Goal: Task Accomplishment & Management: Manage account settings

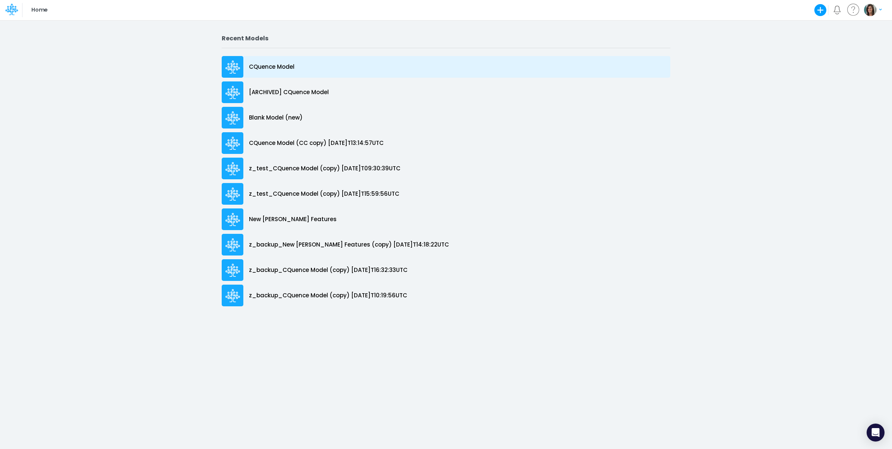
click at [294, 66] on div "CQuence Model" at bounding box center [446, 67] width 449 height 22
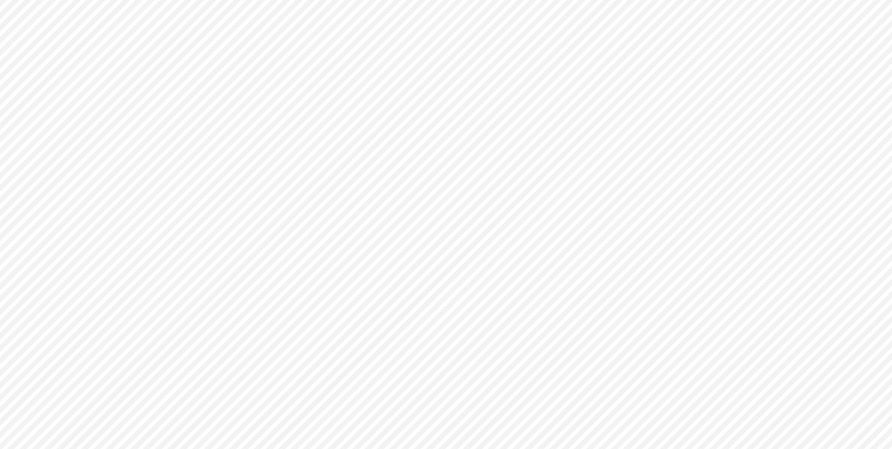
type input "Consolidated All by Month"
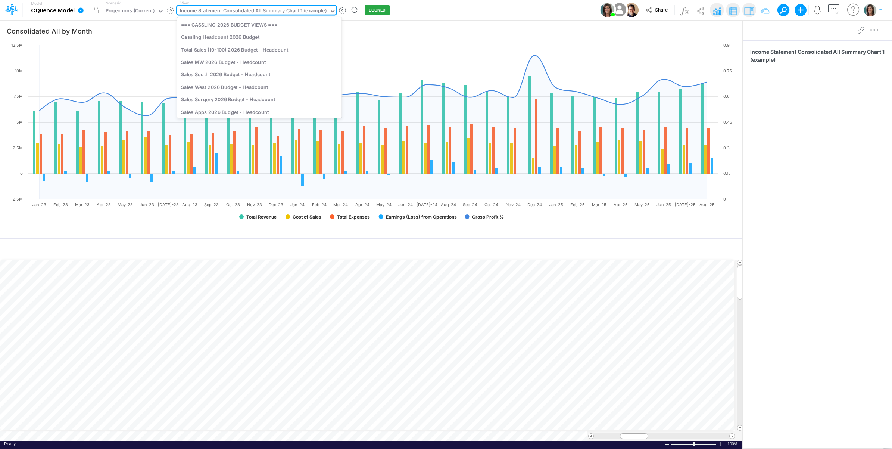
click at [264, 12] on div "Income Statement Consolidated All Summary Chart 1 (example)" at bounding box center [253, 11] width 147 height 9
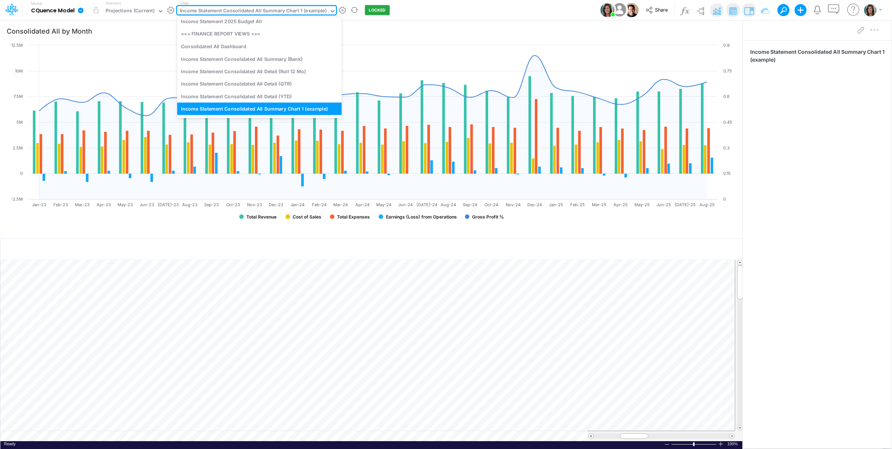
scroll to position [1195, 0]
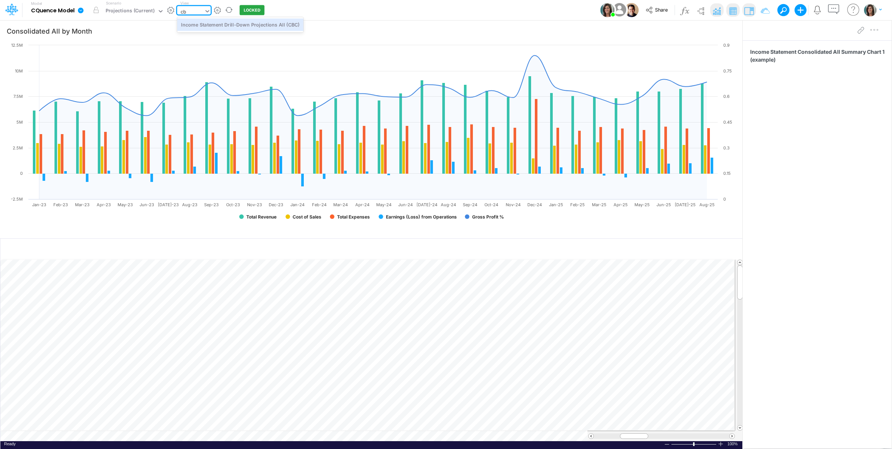
type input "cbc"
click at [264, 25] on div "Income Statement Drill-Down Projections All (CBC)" at bounding box center [240, 24] width 126 height 12
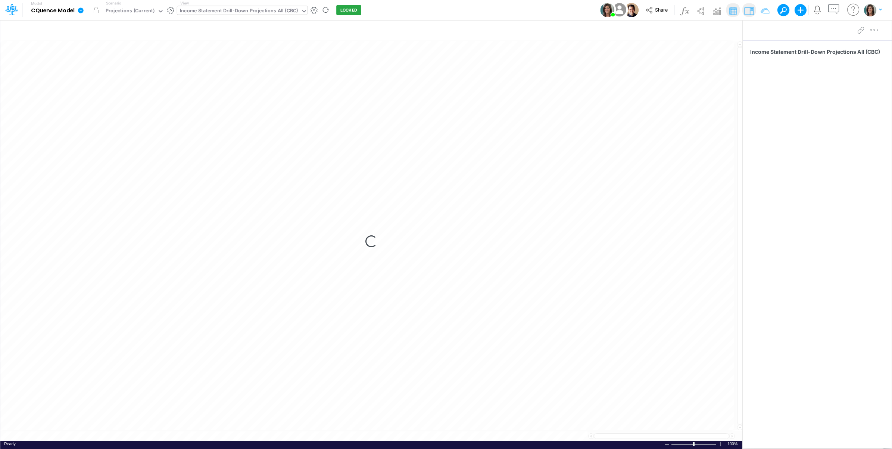
click at [443, 8] on div "Model CQuence Model Edit model settings Duplicate Import QuickBooks QuickBooks …" at bounding box center [446, 10] width 803 height 20
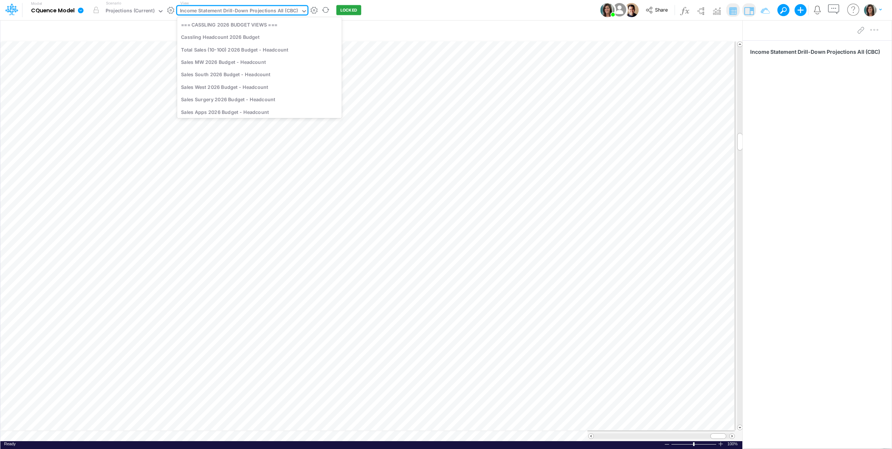
click at [285, 9] on div "Income Statement Drill-Down Projections All (CBC)" at bounding box center [239, 11] width 118 height 9
type input "empl"
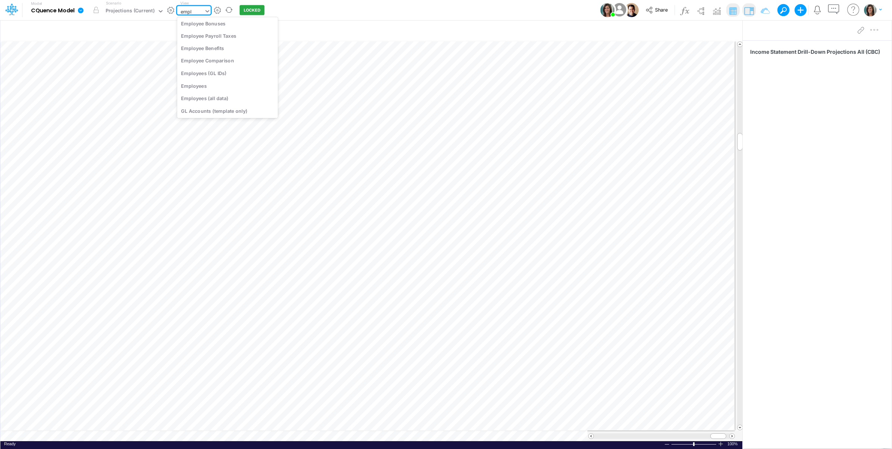
scroll to position [0, 0]
click at [243, 29] on div "Employee Salaries" at bounding box center [227, 24] width 101 height 12
click at [208, 12] on div "Employee Salaries" at bounding box center [201, 11] width 43 height 9
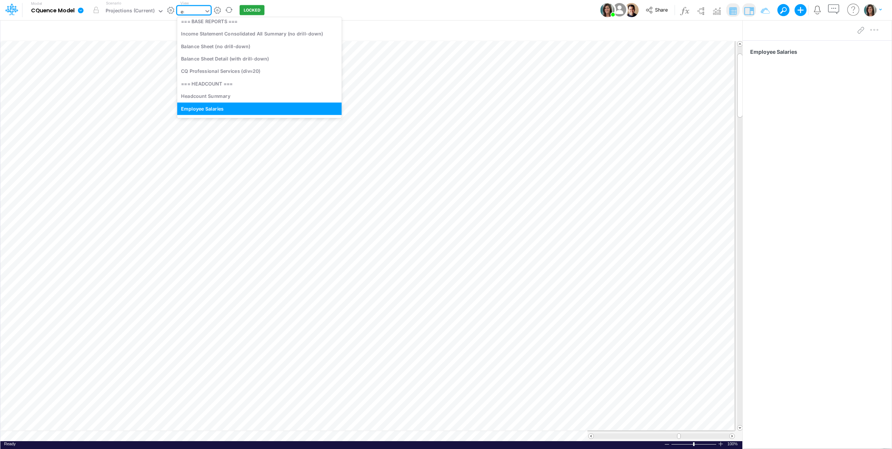
scroll to position [628, 0]
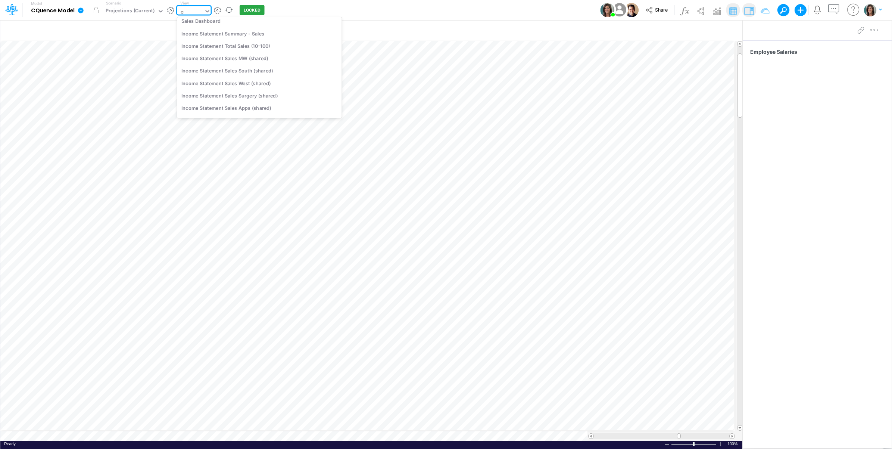
type input "emp"
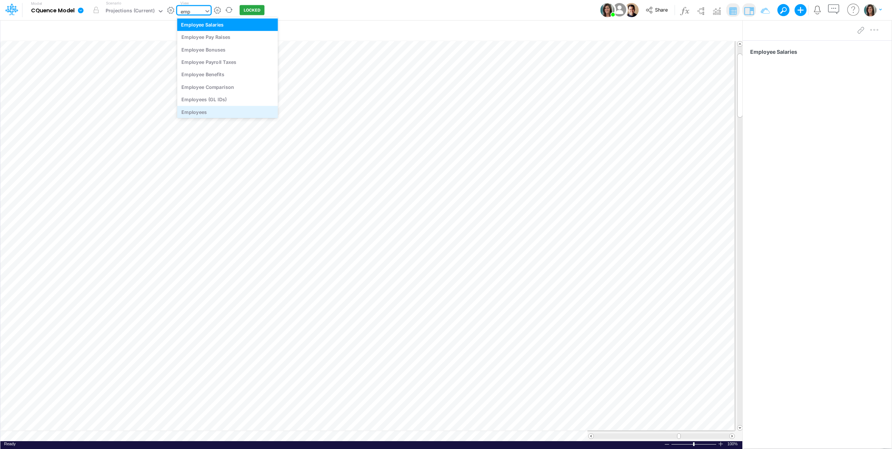
click at [208, 112] on div "Employees" at bounding box center [227, 112] width 101 height 12
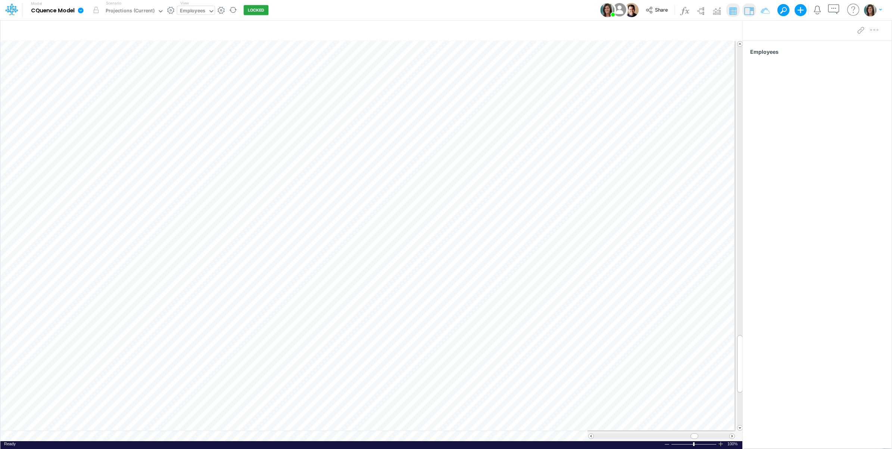
scroll to position [0, 0]
click at [200, 9] on div "Employees" at bounding box center [192, 11] width 25 height 9
type input "it"
click at [251, 34] on div "IT Spend Allocation" at bounding box center [246, 33] width 138 height 12
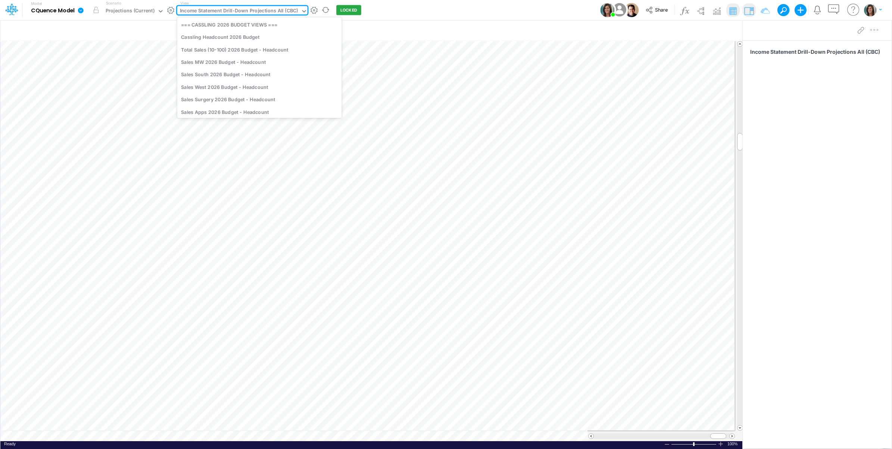
click at [232, 15] on div "option IT Spend Allocation, selected. option Income Statement Drill-Down Projec…" at bounding box center [242, 10] width 130 height 9
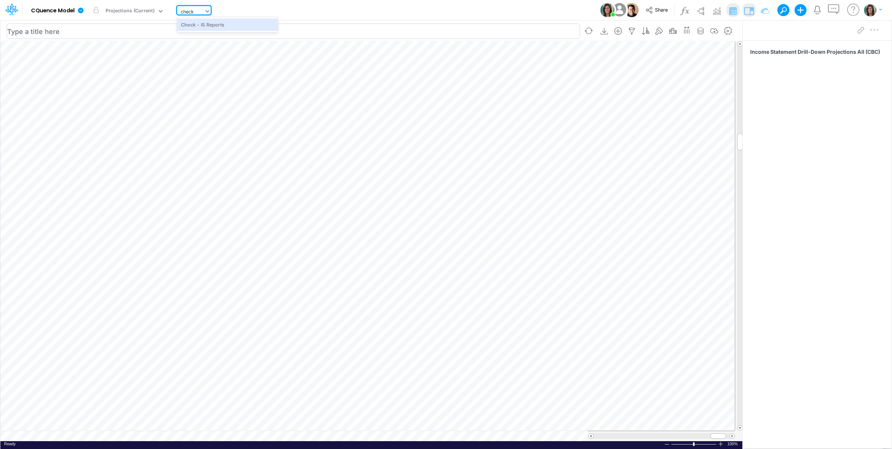
type input "check"
click at [234, 34] on input "text" at bounding box center [293, 31] width 573 height 15
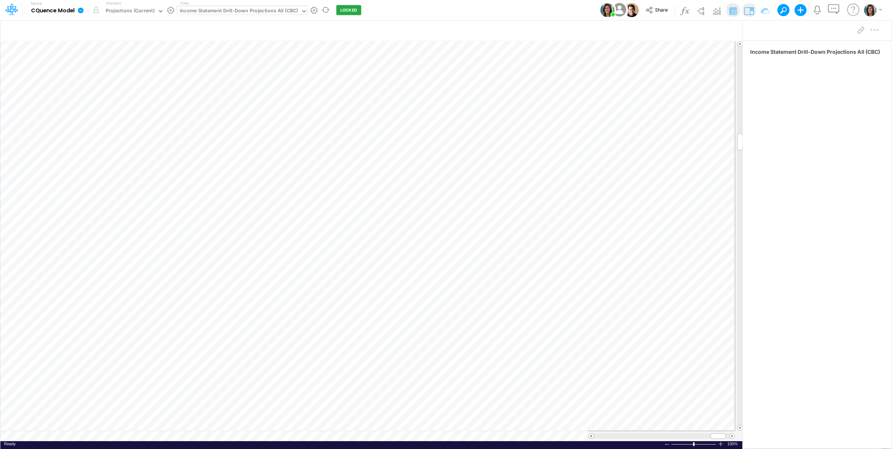
click at [239, 12] on div "Income Statement Drill-Down Projections All (CBC)" at bounding box center [239, 11] width 118 height 9
type input "check"
click at [240, 24] on div "Check - IS Reports" at bounding box center [227, 24] width 101 height 12
click at [81, 12] on icon at bounding box center [81, 10] width 6 height 6
click at [102, 76] on button "View model info" at bounding box center [118, 78] width 80 height 12
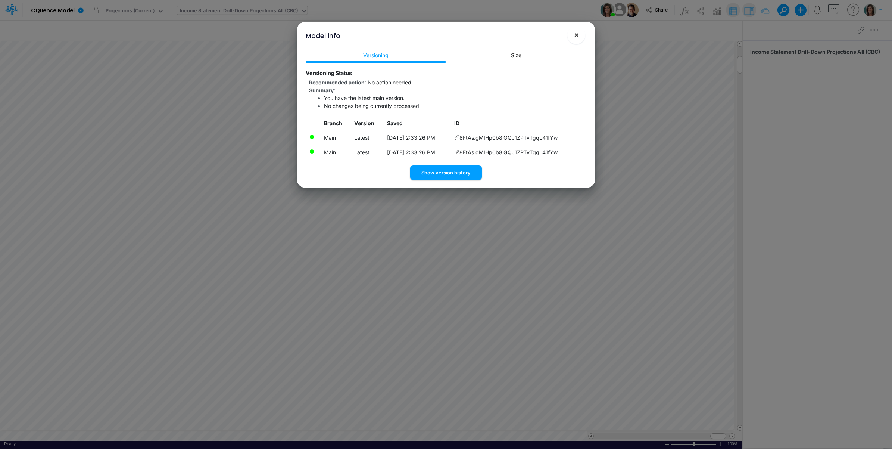
click at [582, 34] on button "×" at bounding box center [576, 35] width 18 height 18
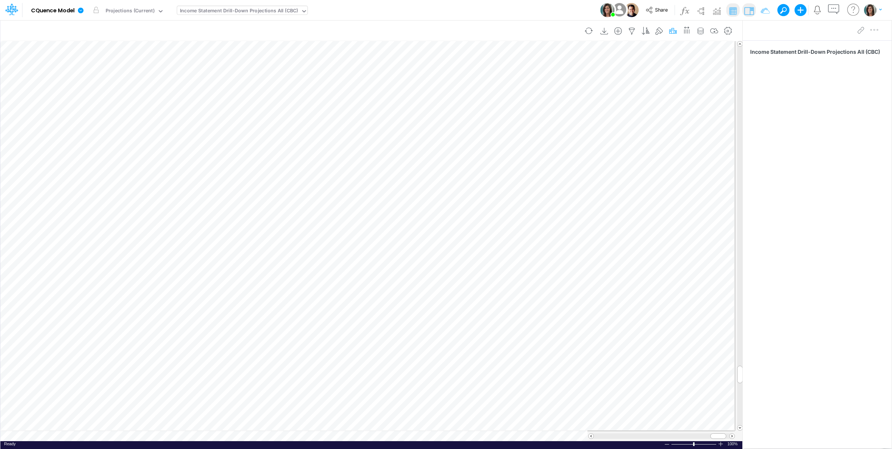
click at [675, 32] on icon "button" at bounding box center [673, 31] width 11 height 8
click at [549, 168] on article at bounding box center [559, 168] width 238 height 12
click at [559, 168] on icon "button" at bounding box center [559, 167] width 5 height 5
click at [138, 6] on div "Scenario Projections (Current)" at bounding box center [135, 9] width 64 height 19
click at [143, 9] on div "Projections (Current)" at bounding box center [130, 11] width 49 height 9
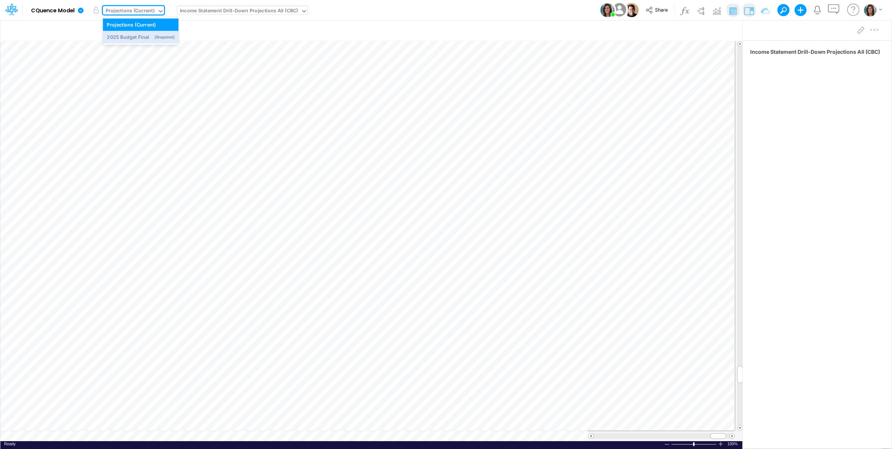
click at [467, 12] on div "Model CQuence Model Edit model settings Duplicate Import QuickBooks QuickBooks …" at bounding box center [446, 10] width 803 height 20
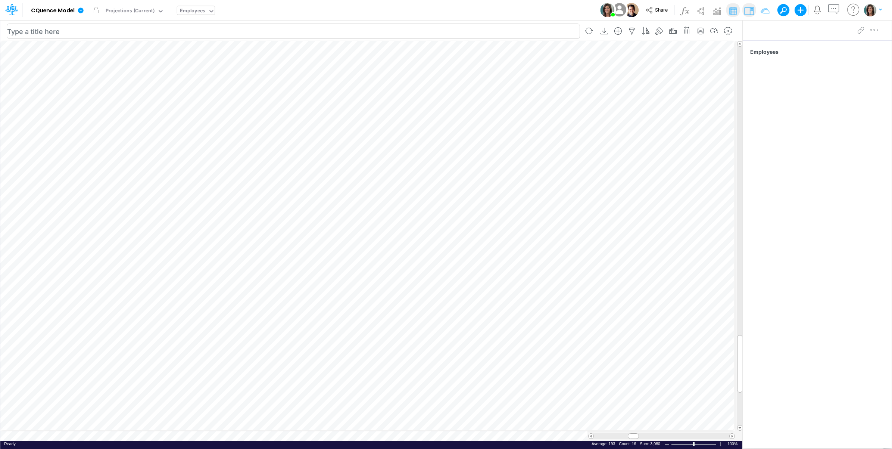
scroll to position [0, 0]
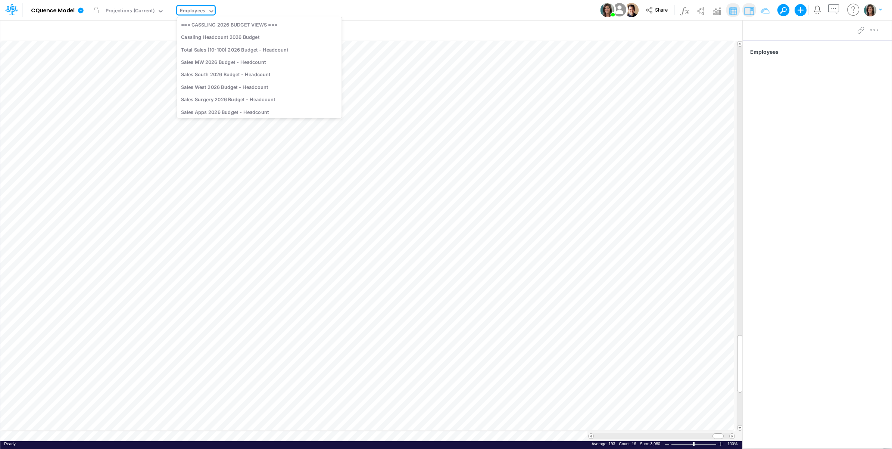
click at [200, 14] on div "Employees" at bounding box center [192, 11] width 25 height 9
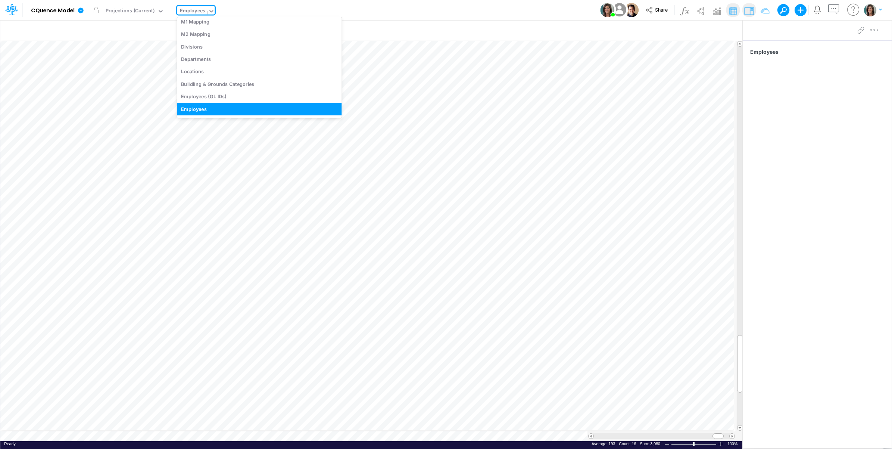
scroll to position [0, 0]
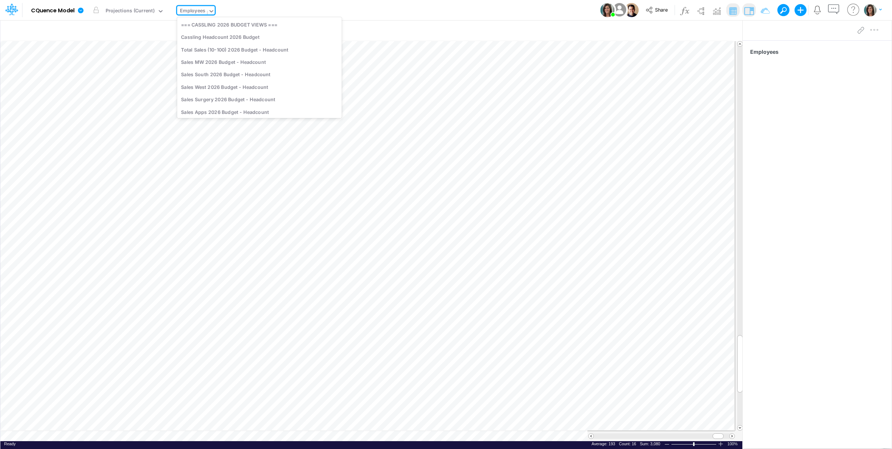
type input "pay"
drag, startPoint x: 212, startPoint y: 26, endPoint x: 180, endPoint y: 38, distance: 33.8
click at [213, 26] on div "Employee Pay Raises" at bounding box center [227, 24] width 101 height 12
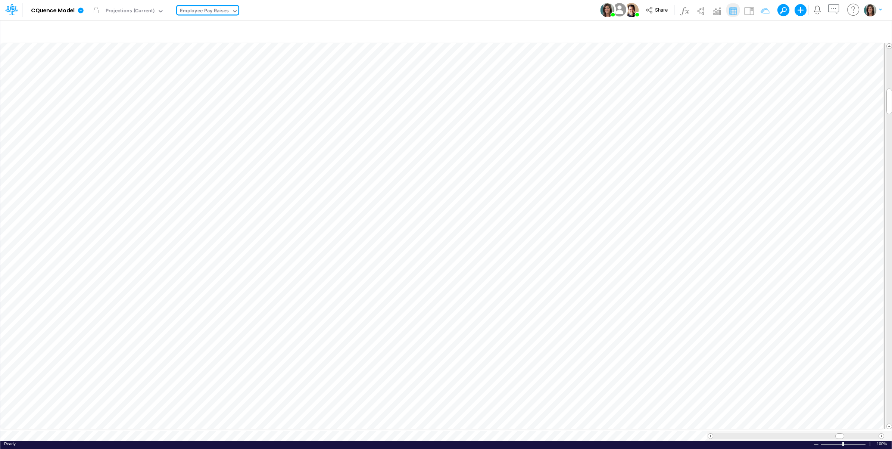
drag, startPoint x: 355, startPoint y: 12, endPoint x: 292, endPoint y: 19, distance: 63.5
click at [353, 12] on div "Model CQuence Model Edit model settings Duplicate Import QuickBooks QuickBooks …" at bounding box center [446, 10] width 803 height 20
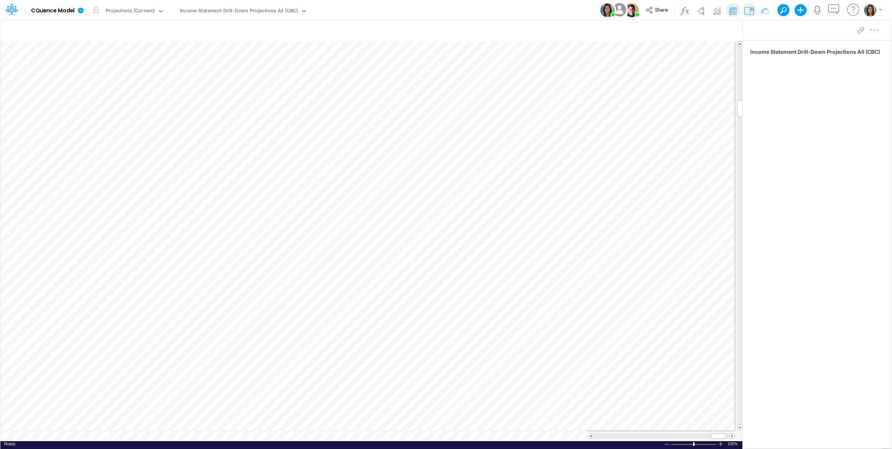
click at [452, 6] on div "Model CQuence Model Edit model settings Duplicate Import QuickBooks QuickBooks …" at bounding box center [446, 10] width 803 height 20
click at [441, 10] on div "Model CQuence Model Edit model settings Duplicate Import QuickBooks QuickBooks …" at bounding box center [446, 10] width 803 height 20
click at [80, 10] on icon at bounding box center [81, 10] width 6 height 6
click at [109, 46] on button "Duplicate" at bounding box center [118, 41] width 80 height 12
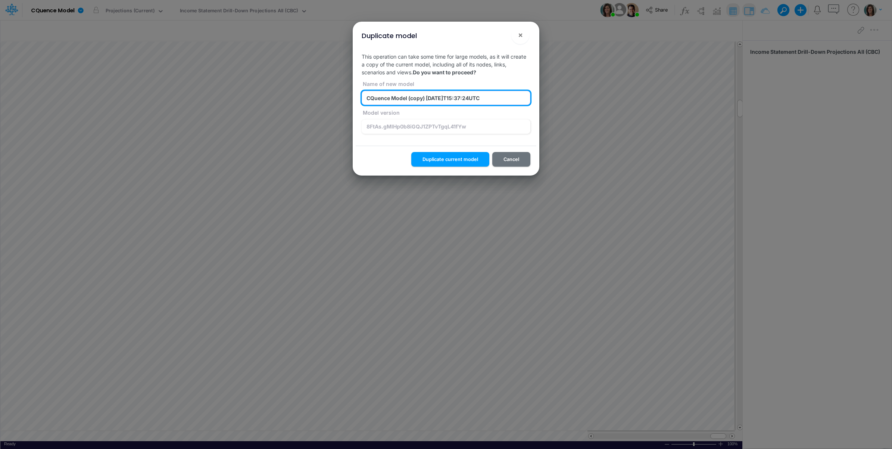
drag, startPoint x: 411, startPoint y: 100, endPoint x: 559, endPoint y: 94, distance: 148.0
click at [559, 94] on div "Duplicate model ! × This operation can take some time for large models, as it w…" at bounding box center [446, 224] width 892 height 449
click at [415, 98] on input "CQuence Model (Latest Actuals)" at bounding box center [446, 98] width 169 height 14
click at [458, 94] on input "CQuence Model (CM Actuals)" at bounding box center [446, 98] width 169 height 14
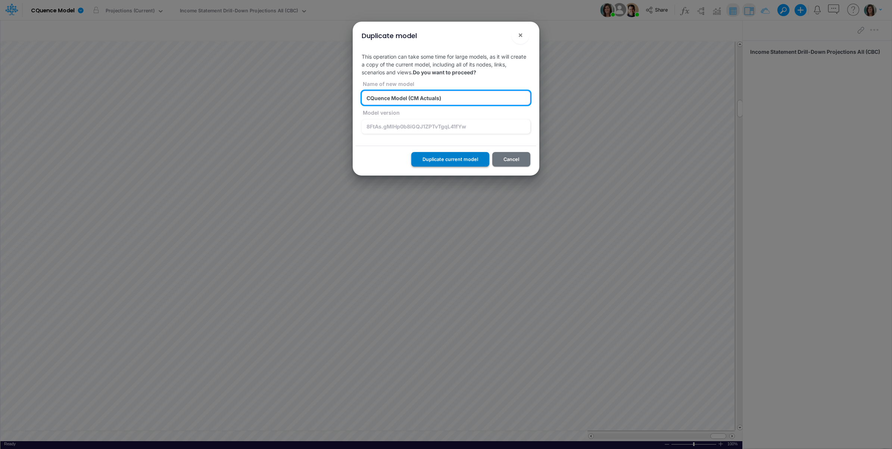
type input "CQuence Model (CM Actuals)"
click at [460, 161] on button "Duplicate current model" at bounding box center [450, 159] width 78 height 15
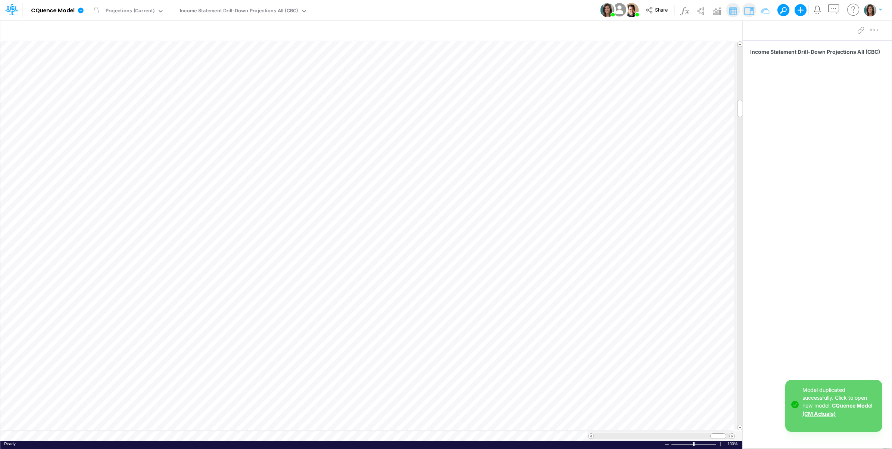
click at [853, 407] on link "CQuence Model (CM Actuals)" at bounding box center [838, 409] width 70 height 14
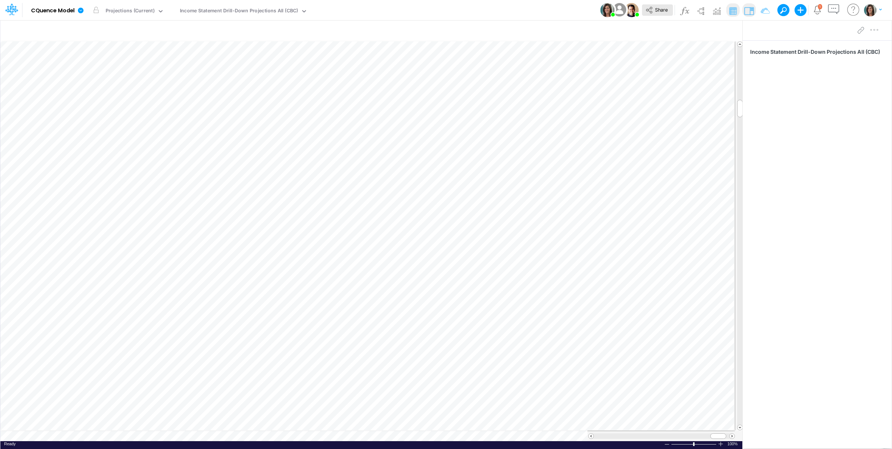
click at [656, 9] on span "Share" at bounding box center [661, 10] width 13 height 6
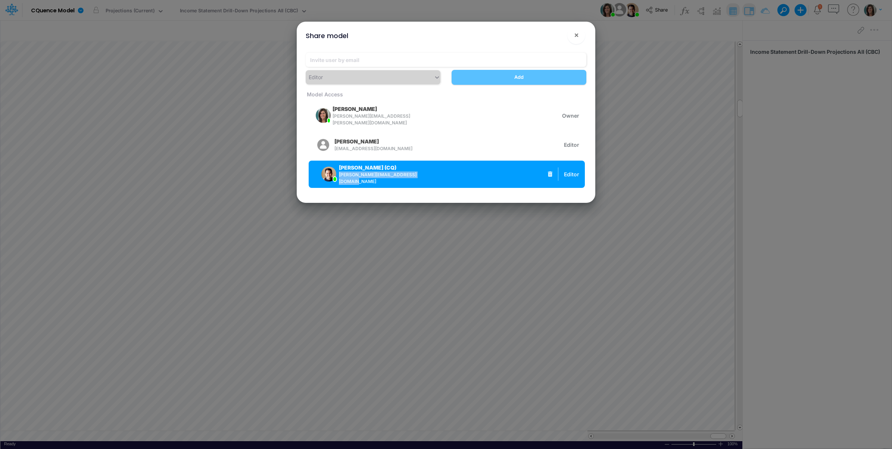
drag, startPoint x: 432, startPoint y: 174, endPoint x: 339, endPoint y: 179, distance: 93.1
click at [339, 179] on div "Leandro Castro (CQ) leandro.castro+cquence@logica.cloud Editor" at bounding box center [447, 174] width 276 height 27
drag, startPoint x: 339, startPoint y: 179, endPoint x: 382, endPoint y: 173, distance: 43.8
copy span "leandro.castro+cquence@logica.cloud"
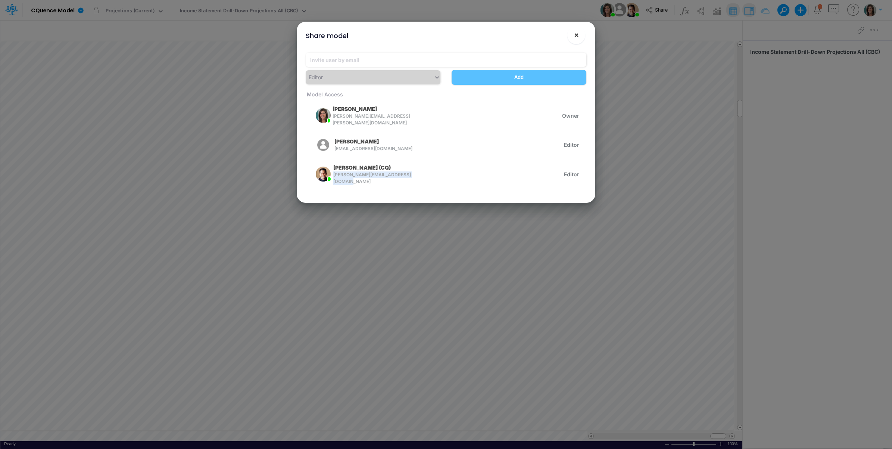
click at [576, 32] on span "×" at bounding box center [576, 34] width 5 height 9
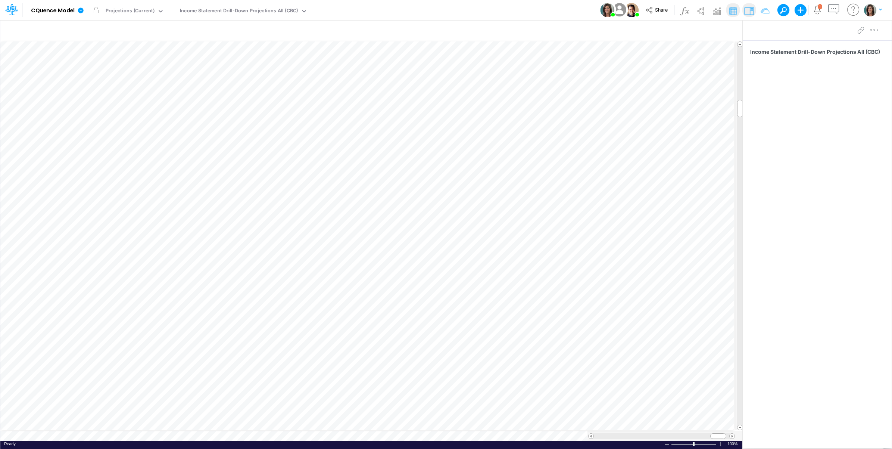
click at [435, 12] on div "Model CQuence Model Edit model settings Duplicate Import QuickBooks QuickBooks …" at bounding box center [446, 10] width 803 height 20
click at [818, 12] on icon "Notifications" at bounding box center [817, 10] width 9 height 9
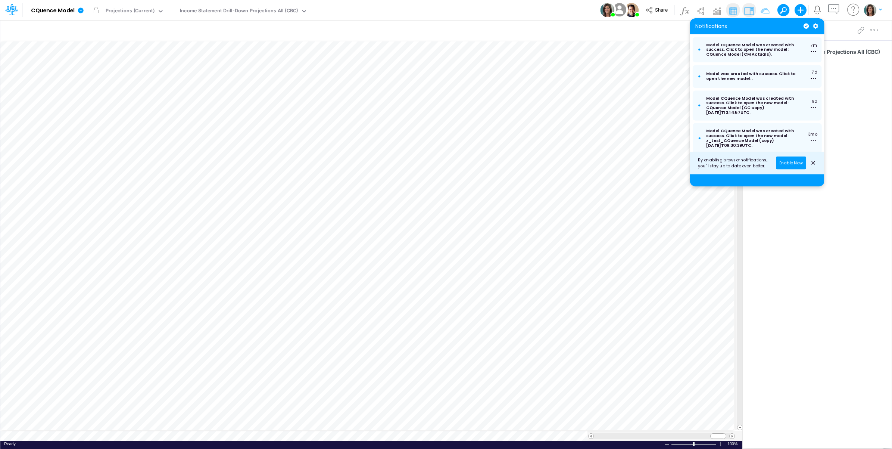
click at [818, 12] on icon "Notifications" at bounding box center [817, 10] width 9 height 9
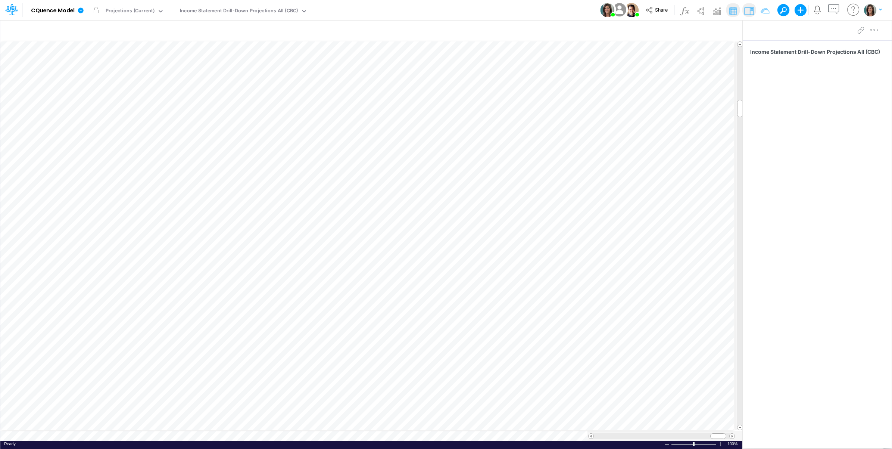
click at [447, 17] on div "Model CQuence Model Edit model settings Duplicate Import QuickBooks QuickBooks …" at bounding box center [446, 10] width 803 height 20
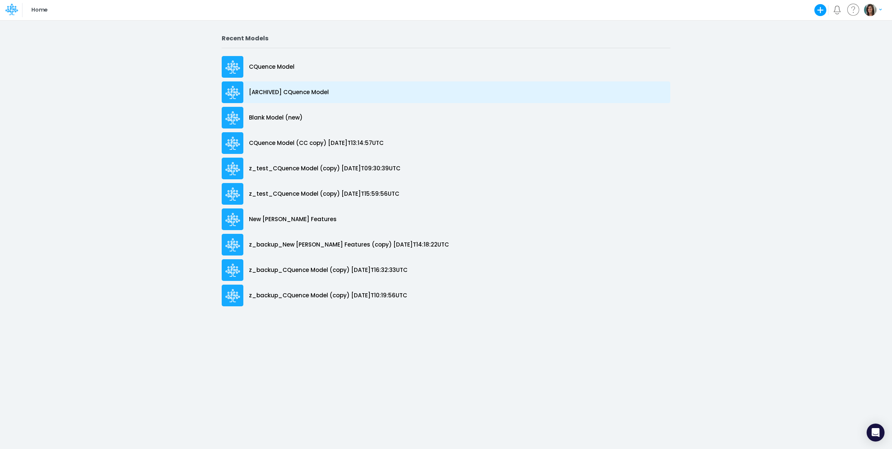
click at [330, 89] on div "[ARCHIVED] CQuence Model" at bounding box center [446, 92] width 449 height 22
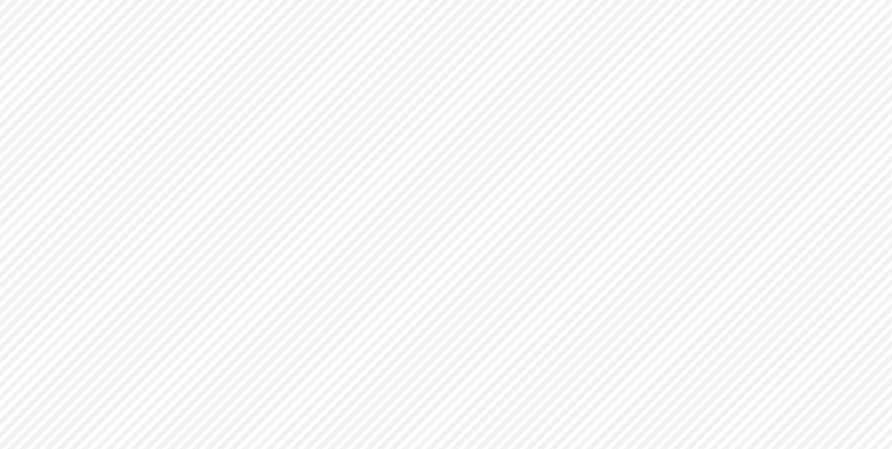
type input "Consolidated All by Month"
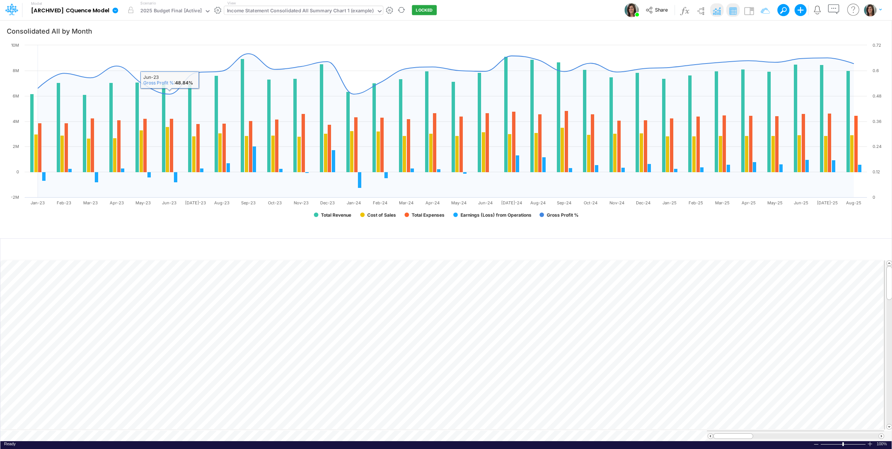
click at [245, 9] on div "Income Statement Consolidated All Summary Chart 1 (example)" at bounding box center [300, 11] width 147 height 9
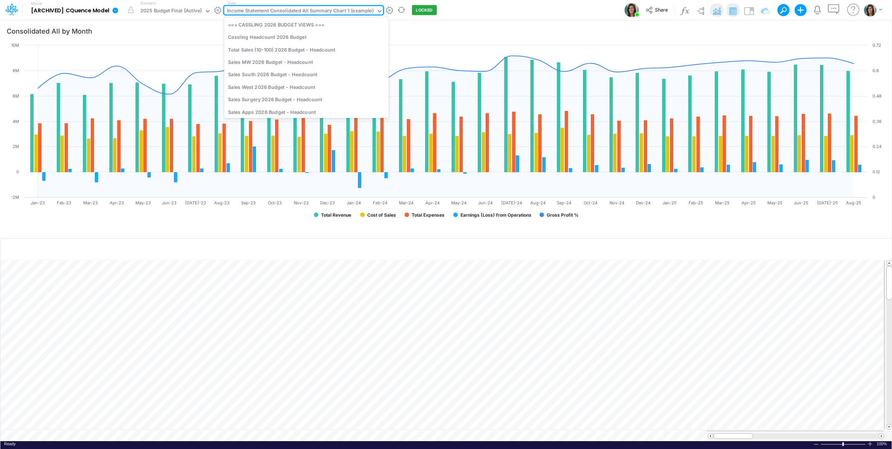
scroll to position [1209, 0]
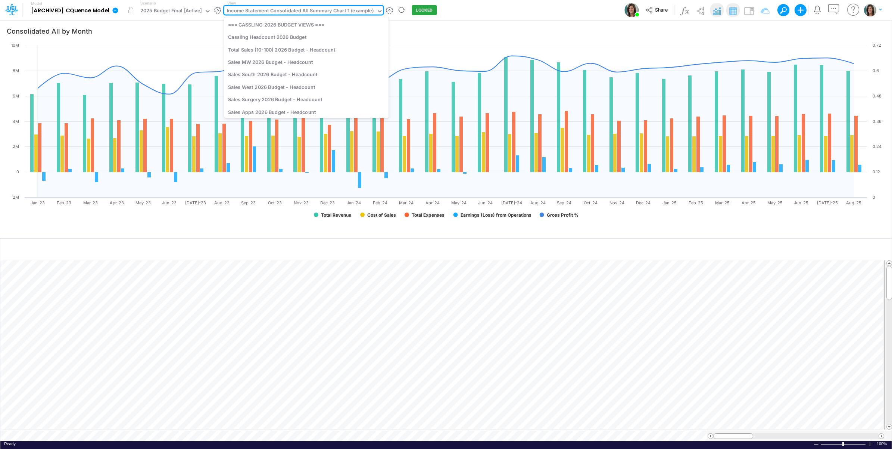
click at [299, 14] on div "Income Statement Consolidated All Summary Chart 1 (example)" at bounding box center [300, 11] width 147 height 9
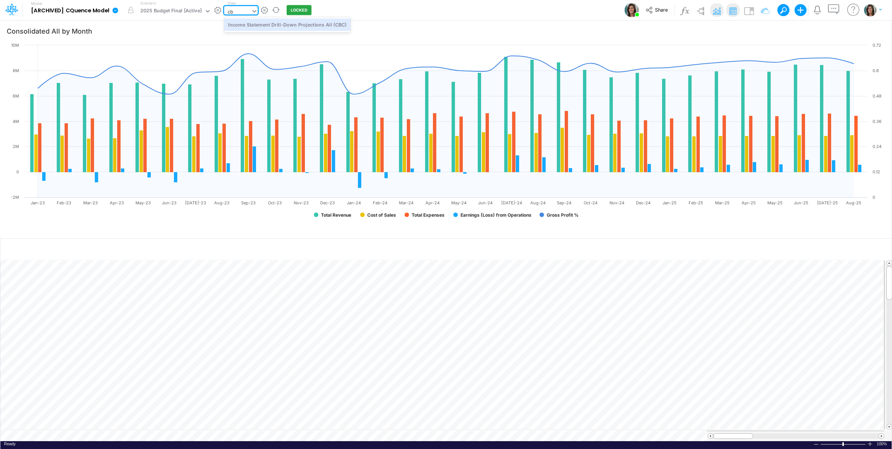
scroll to position [0, 0]
type input "cbc"
click at [302, 25] on div "Income Statement Drill-Down Projections All (CBC)" at bounding box center [287, 24] width 126 height 12
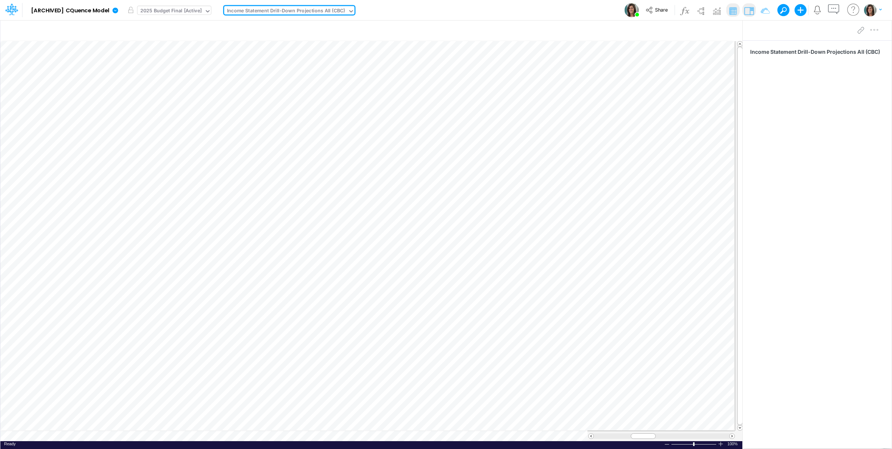
click at [193, 9] on div "2025 Budget Final [Active]" at bounding box center [171, 11] width 62 height 9
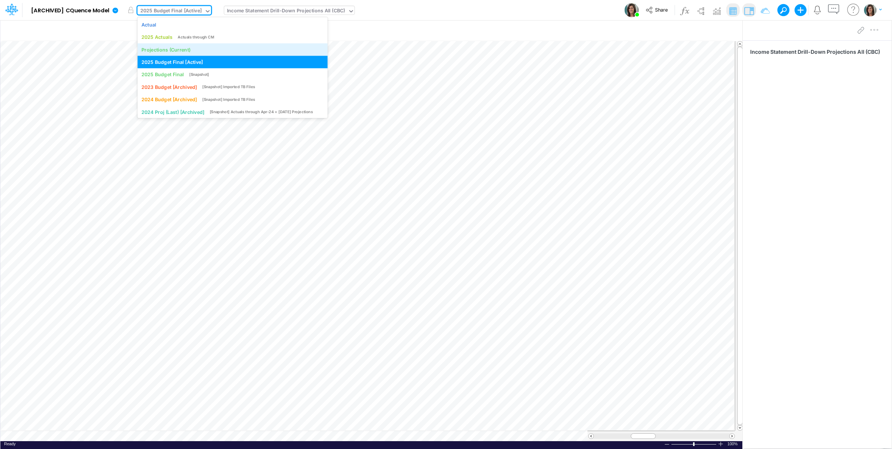
click at [202, 49] on div "Projections (Current)" at bounding box center [232, 49] width 182 height 7
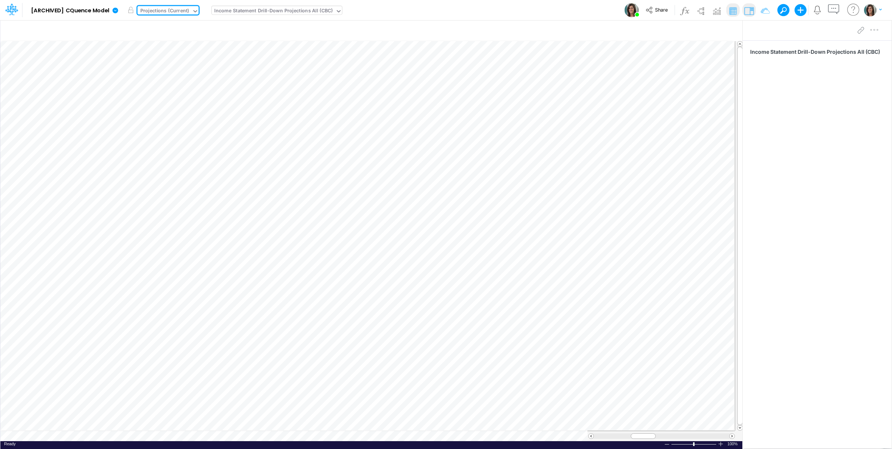
click at [190, 10] on div "Projections (Current)" at bounding box center [164, 11] width 55 height 11
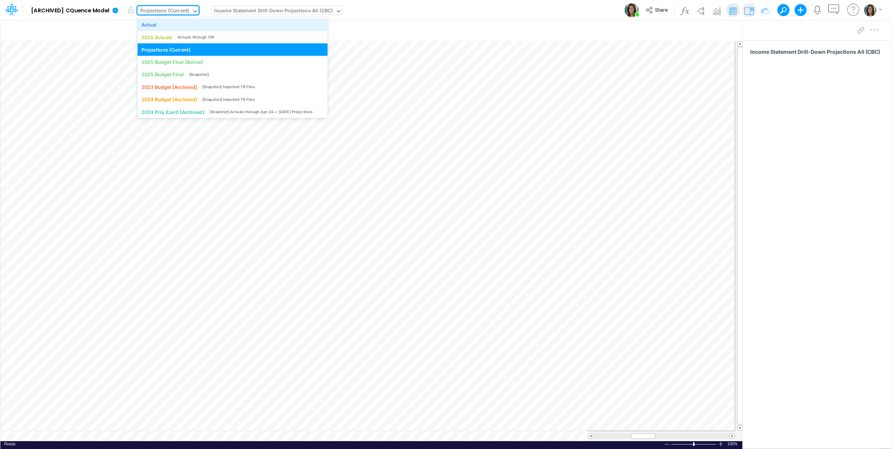
click at [175, 25] on div "Actual" at bounding box center [232, 24] width 182 height 7
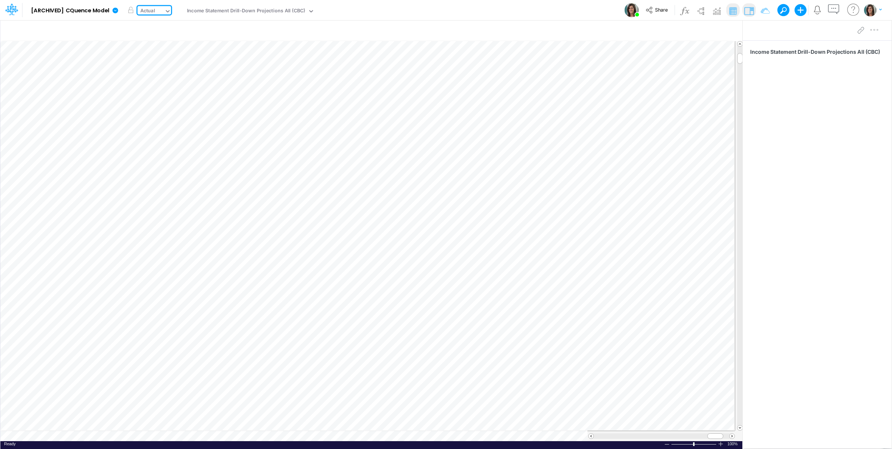
click at [161, 15] on div "Actual" at bounding box center [150, 11] width 27 height 11
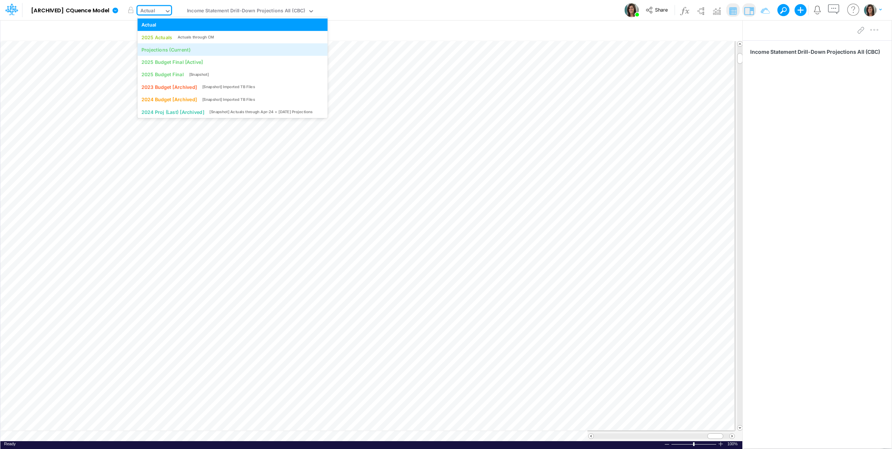
click at [179, 50] on div "Projections (Current)" at bounding box center [165, 49] width 49 height 7
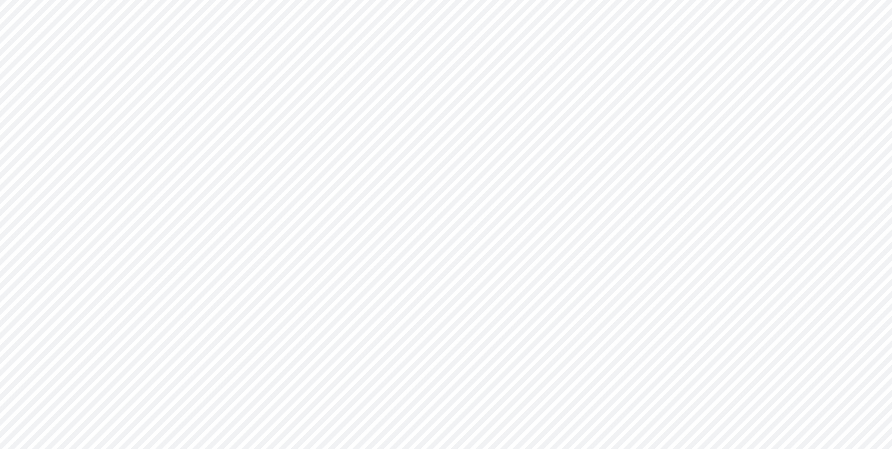
type input "Consolidated All by Month"
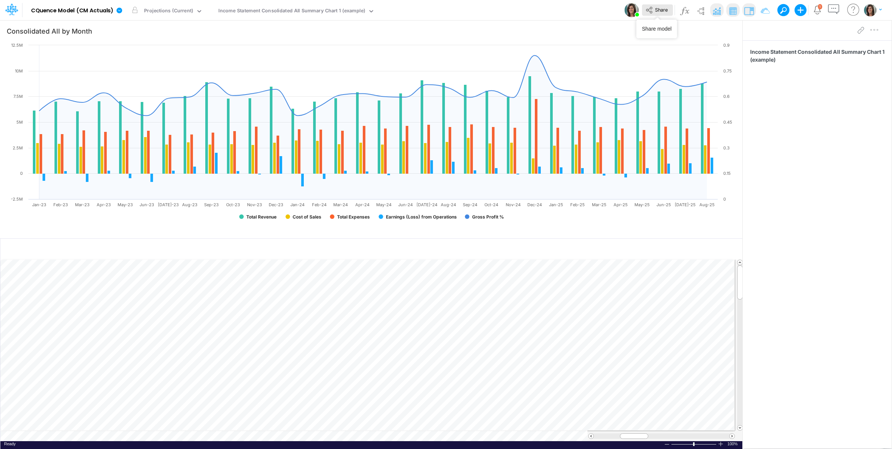
click at [656, 13] on button "Share" at bounding box center [657, 10] width 31 height 12
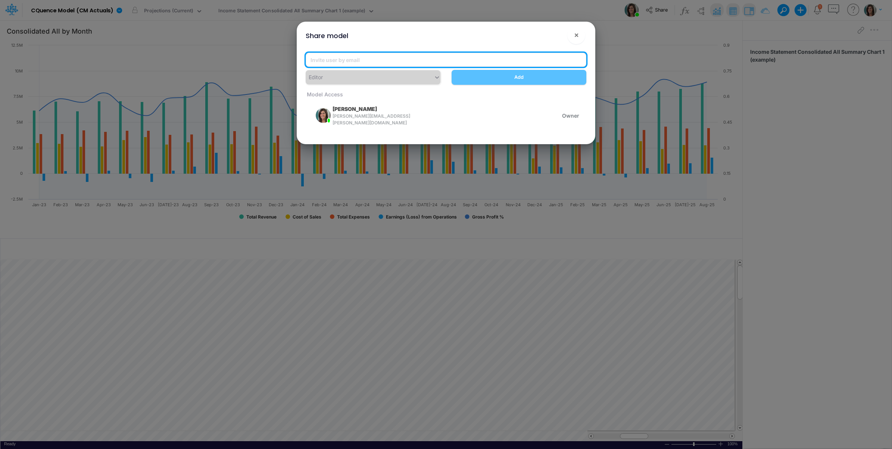
click at [342, 60] on input "email" at bounding box center [446, 60] width 281 height 14
paste input "leandro.castro+cquence@logica.cloud"
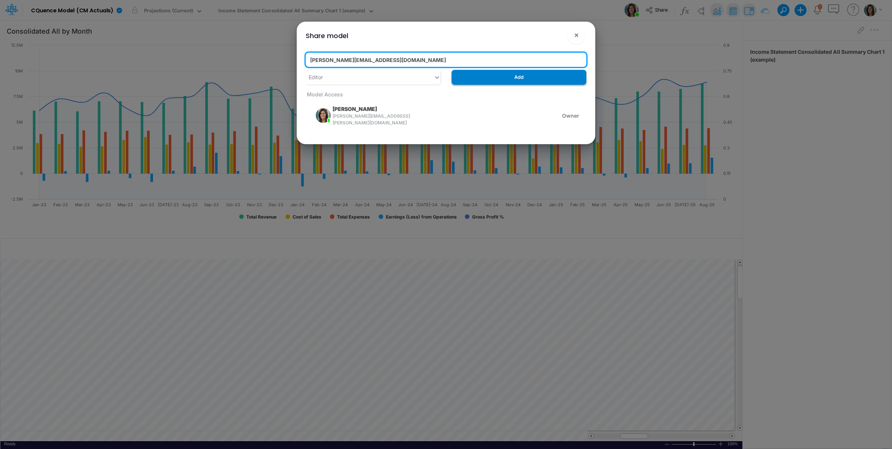
type input "leandro.castro+cquence@logica.cloud"
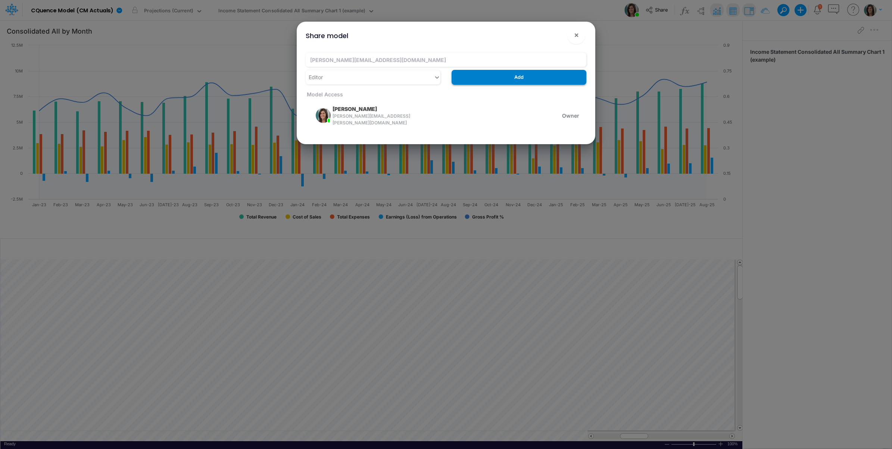
click at [488, 76] on button "Add" at bounding box center [519, 77] width 135 height 15
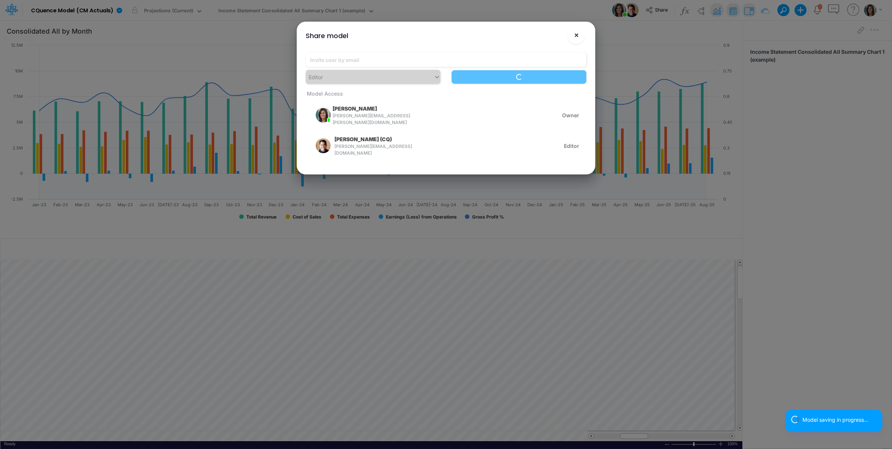
click at [573, 35] on button "×" at bounding box center [576, 35] width 18 height 18
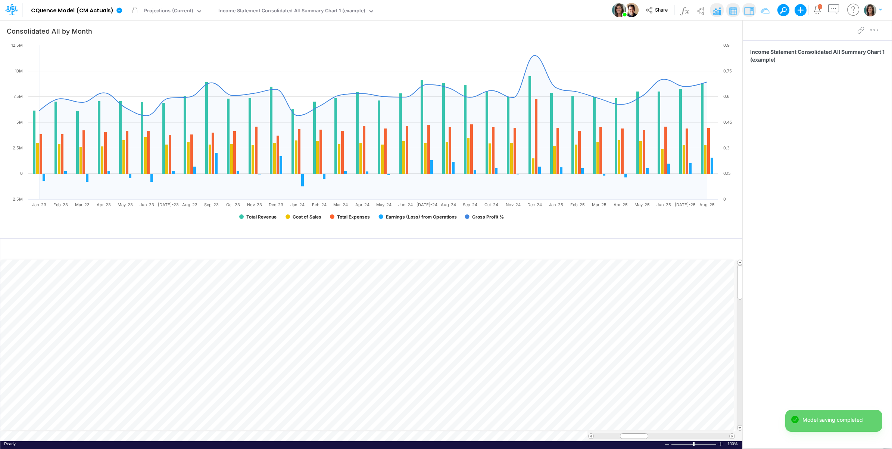
click at [515, 13] on div "Model CQuence Model (CM Actuals) Edit model settings Duplicate Import QuickBook…" at bounding box center [446, 10] width 803 height 20
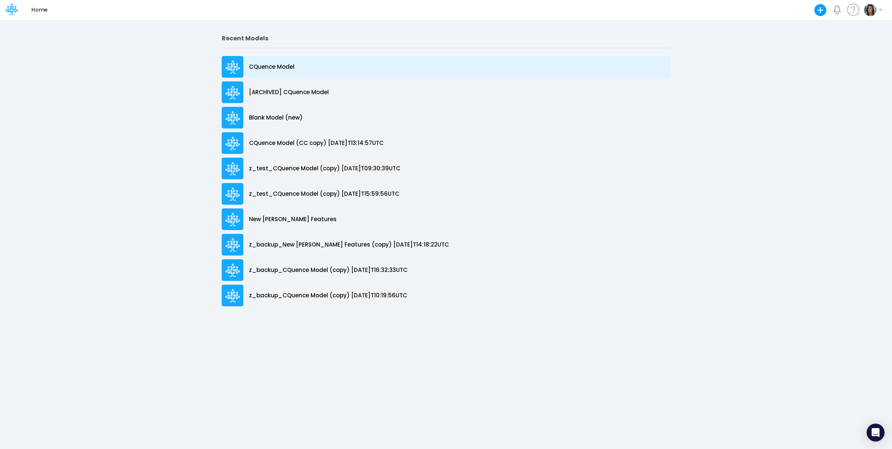
click at [288, 63] on p "CQuence Model" at bounding box center [272, 67] width 46 height 9
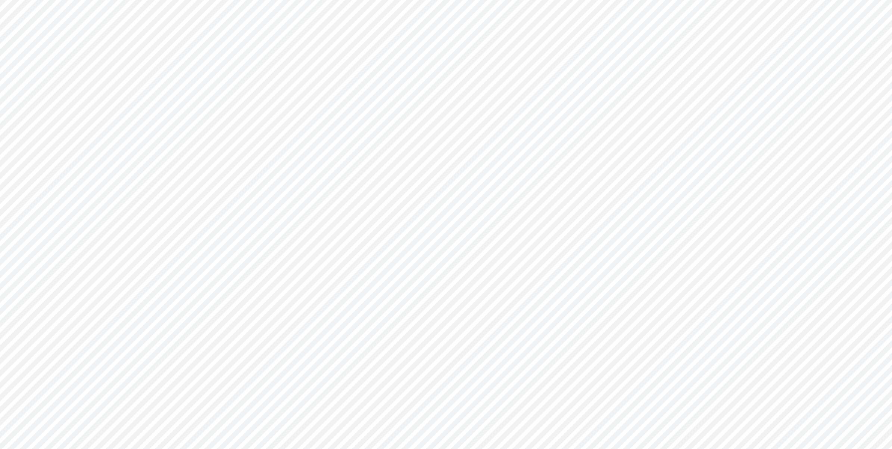
type input "Consolidated All by Month"
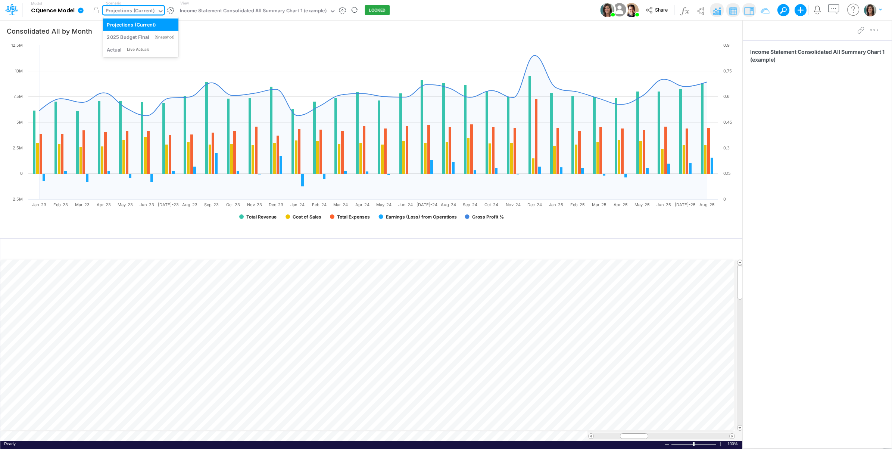
click at [142, 10] on div "Projections (Current)" at bounding box center [130, 11] width 49 height 9
click at [155, 46] on div "Actual Live Actuals" at bounding box center [141, 49] width 68 height 7
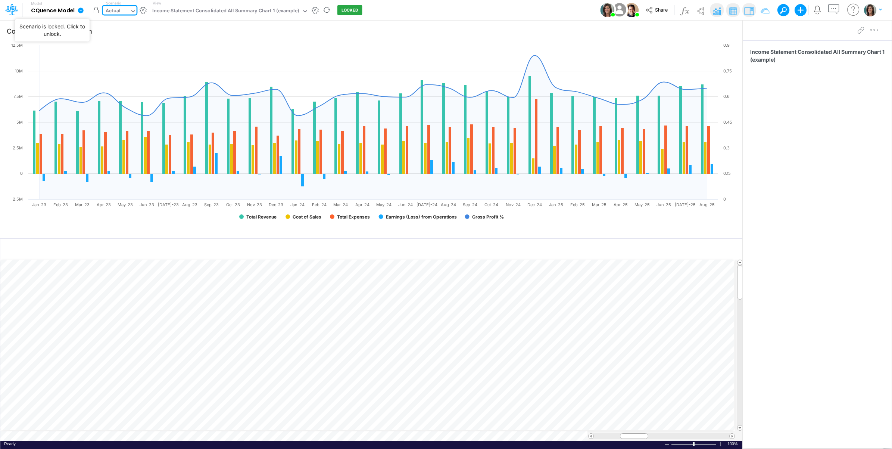
click at [94, 10] on button "button" at bounding box center [96, 9] width 13 height 13
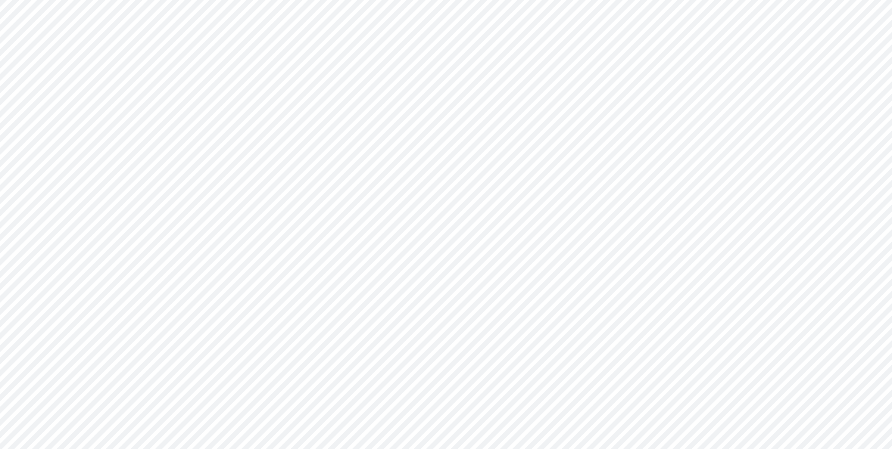
type input "Consolidated All by Month"
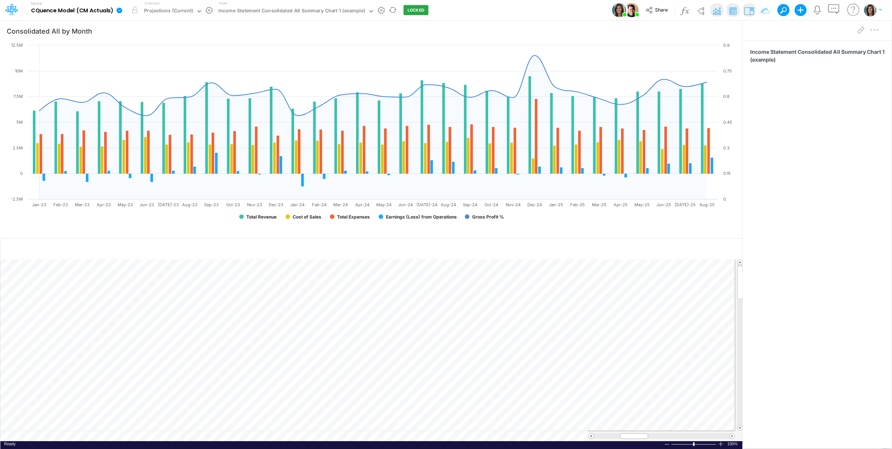
click at [118, 12] on icon at bounding box center [119, 10] width 6 height 6
click at [165, 28] on button "Edit model settings" at bounding box center [157, 30] width 80 height 12
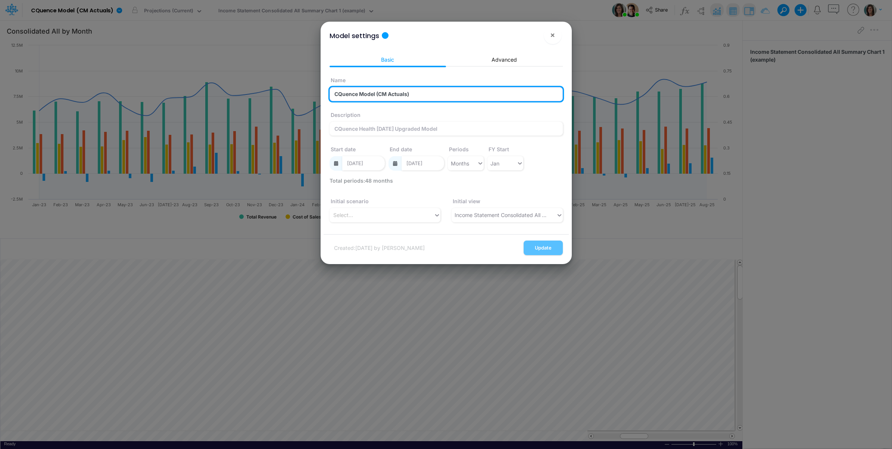
drag, startPoint x: 377, startPoint y: 96, endPoint x: 476, endPoint y: 105, distance: 99.0
click at [476, 105] on div "Name CQuence Model (CM Actuals)" at bounding box center [446, 89] width 237 height 35
type input "CQuence Model"
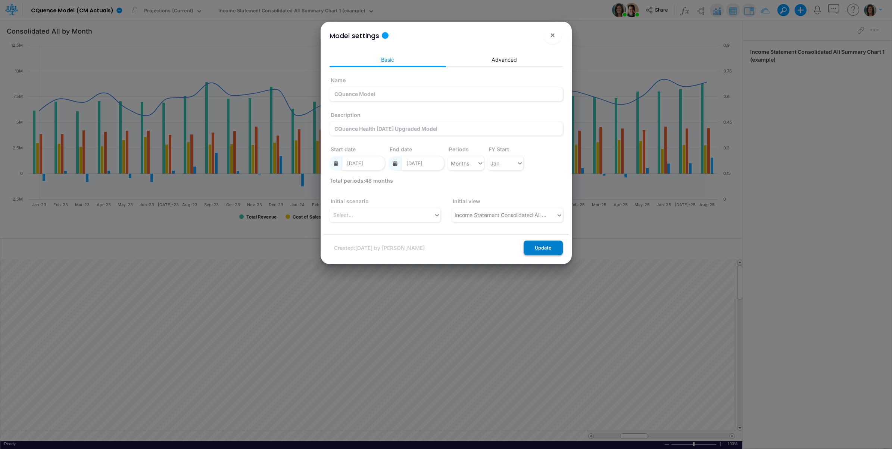
click at [545, 249] on button "Update" at bounding box center [543, 247] width 39 height 15
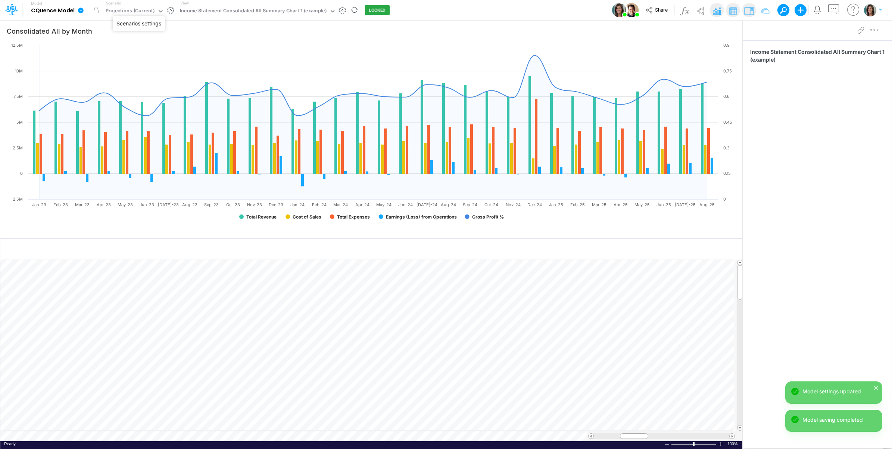
click at [171, 10] on button "button" at bounding box center [171, 10] width 8 height 8
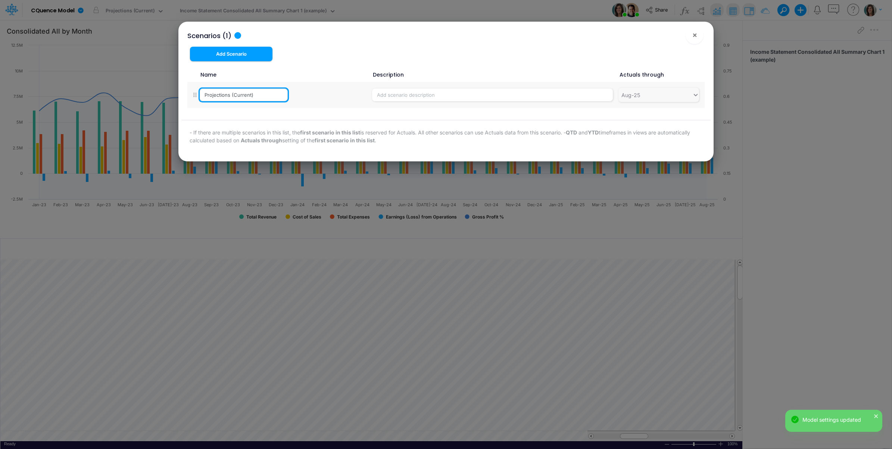
drag, startPoint x: 277, startPoint y: 94, endPoint x: 234, endPoint y: 93, distance: 42.6
click at [234, 93] on input "Projections (Current)" at bounding box center [244, 94] width 88 height 13
click at [224, 96] on input "Projections" at bounding box center [244, 94] width 88 height 13
type input "Actual"
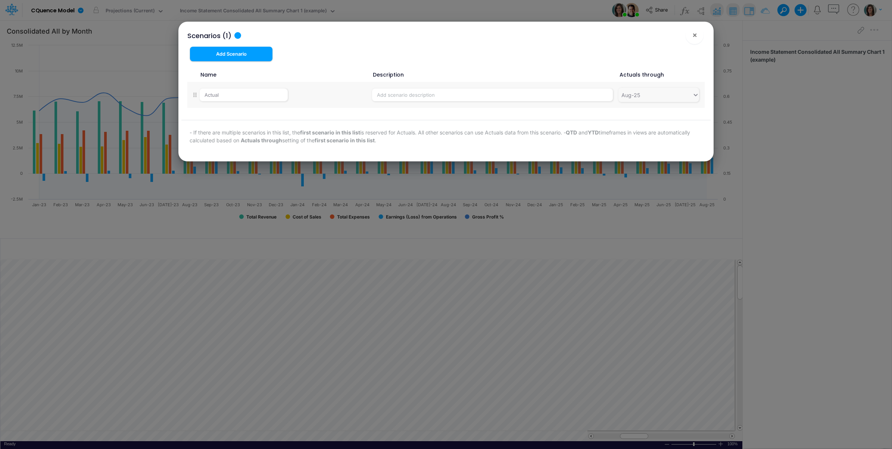
click at [532, 109] on div "Name Description Actuals through Actual Aug-25" at bounding box center [445, 90] width 529 height 47
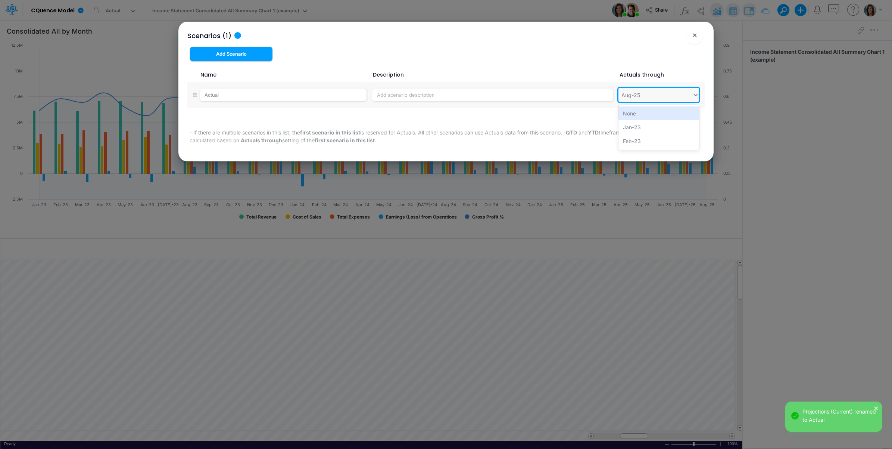
click at [654, 97] on div "Aug-25" at bounding box center [656, 95] width 74 height 12
type input "sep-"
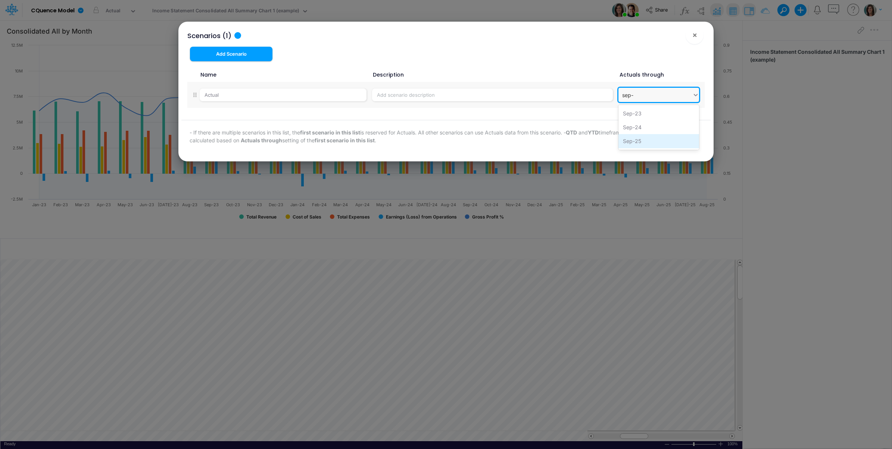
click at [652, 140] on div "Sep-25" at bounding box center [659, 141] width 81 height 14
click at [695, 32] on span "×" at bounding box center [695, 34] width 5 height 9
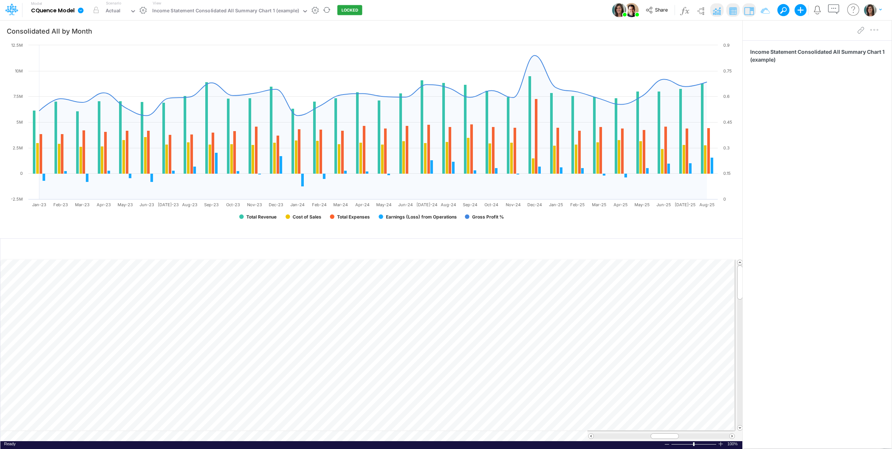
click at [79, 9] on icon at bounding box center [81, 10] width 6 height 6
click at [102, 78] on button "View model info" at bounding box center [118, 78] width 80 height 12
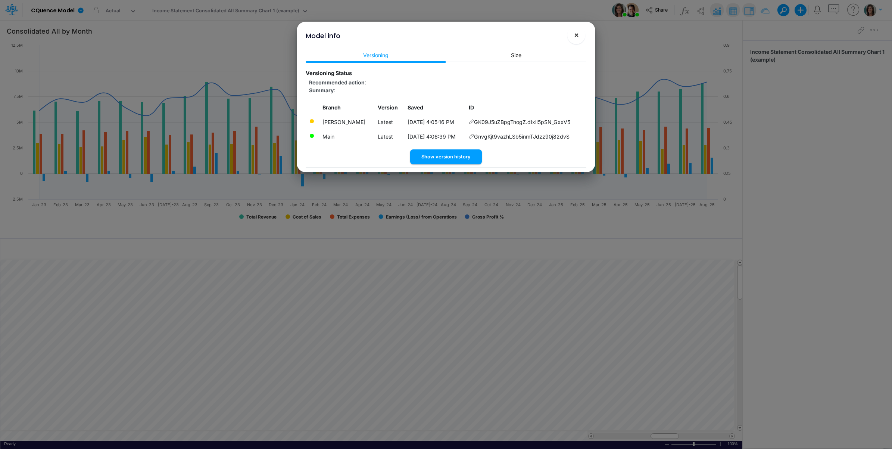
click at [574, 34] on span "×" at bounding box center [576, 34] width 5 height 9
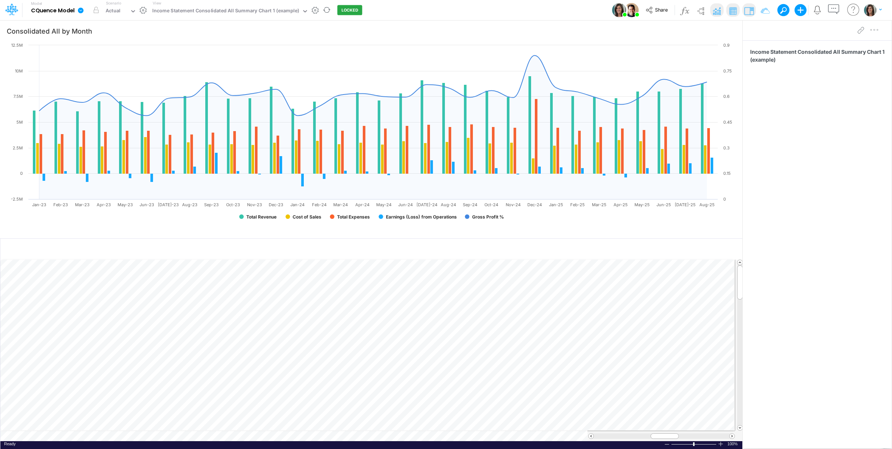
click at [77, 13] on link at bounding box center [82, 9] width 15 height 19
click at [96, 77] on button "View model info" at bounding box center [118, 78] width 80 height 12
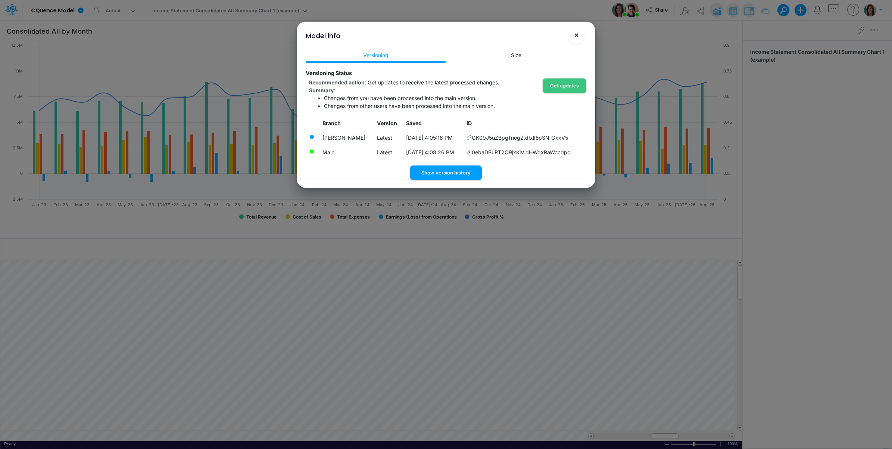
click at [576, 34] on span "×" at bounding box center [576, 34] width 5 height 9
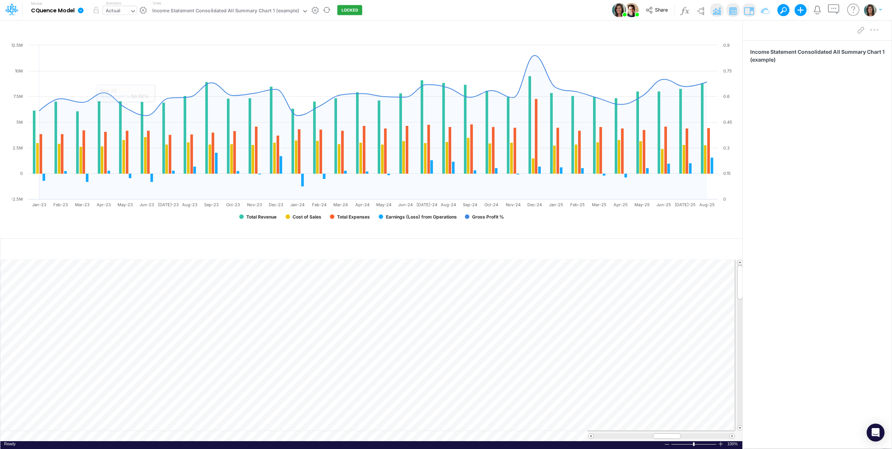
click at [124, 9] on div "Actual" at bounding box center [116, 11] width 27 height 11
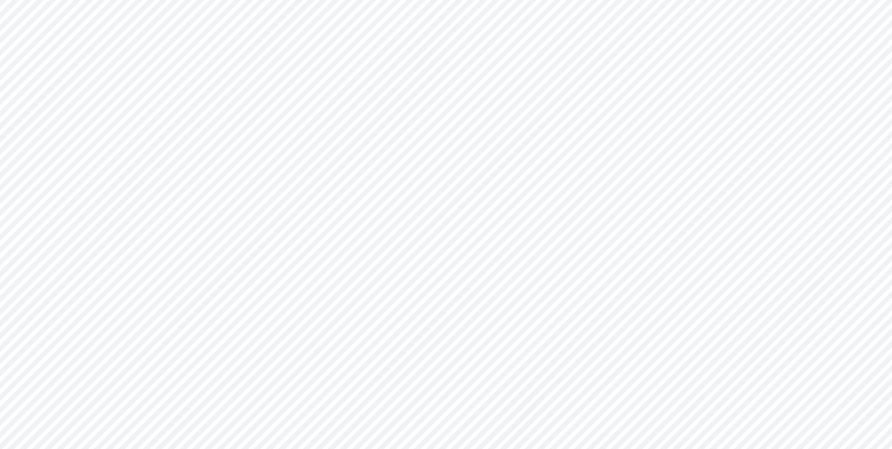
type input "Consolidated All by Month"
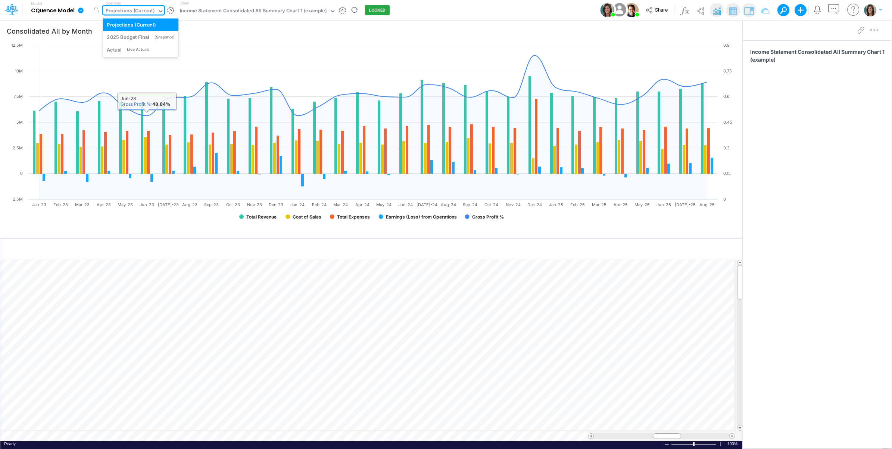
click at [135, 10] on div "Projections (Current)" at bounding box center [130, 11] width 49 height 9
click at [133, 47] on div "Live Actuals" at bounding box center [138, 50] width 22 height 6
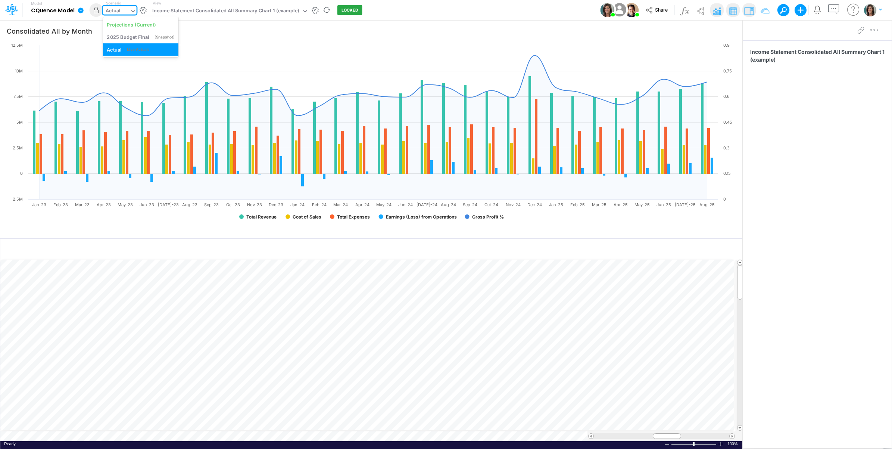
click at [129, 8] on div "Actual" at bounding box center [116, 11] width 27 height 11
click at [133, 21] on div "Projections (Current)" at bounding box center [131, 24] width 49 height 7
click at [424, 8] on div "Model CQuence Model Edit model settings Duplicate Import QuickBooks QuickBooks …" at bounding box center [446, 10] width 803 height 20
click at [152, 11] on div "Projections (Current)" at bounding box center [130, 11] width 49 height 9
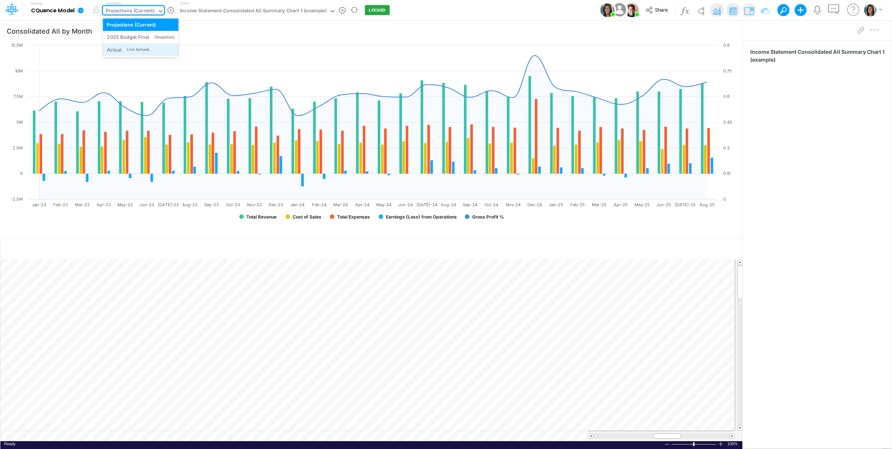
click at [142, 51] on div "Live Actuals" at bounding box center [138, 50] width 22 height 6
click at [250, 12] on div "Income Statement Consolidated All Summary Chart 1 (example)" at bounding box center [225, 11] width 147 height 9
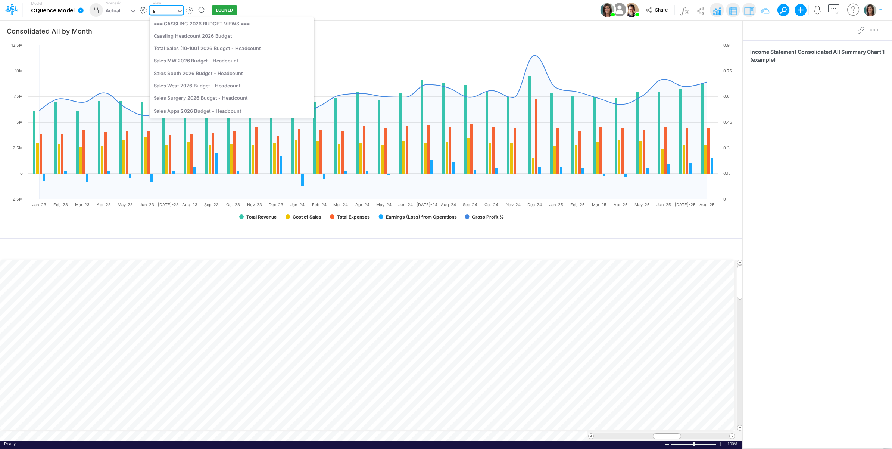
type input "live"
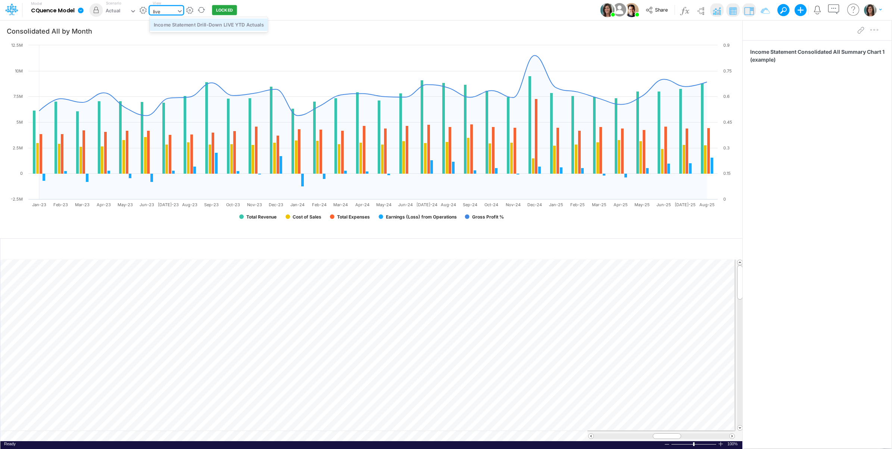
click at [251, 25] on div "Income Statement Drill-Down LIVE YTD Actuals" at bounding box center [209, 24] width 118 height 12
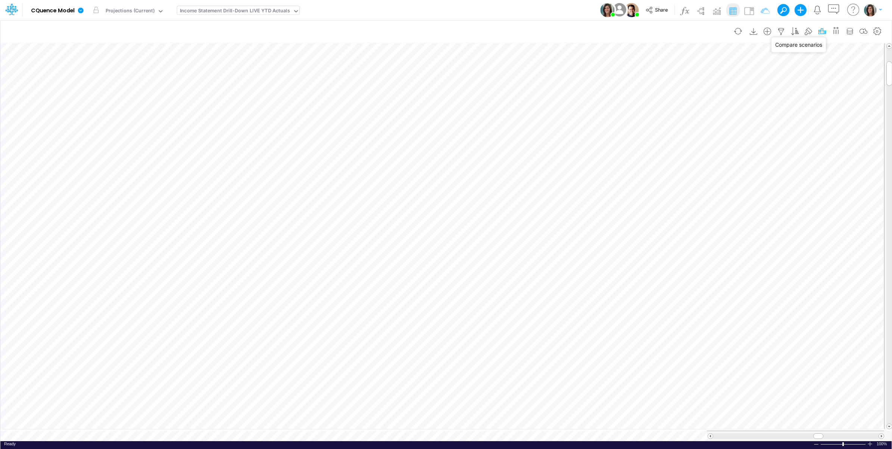
click at [820, 31] on icon "button" at bounding box center [822, 32] width 11 height 8
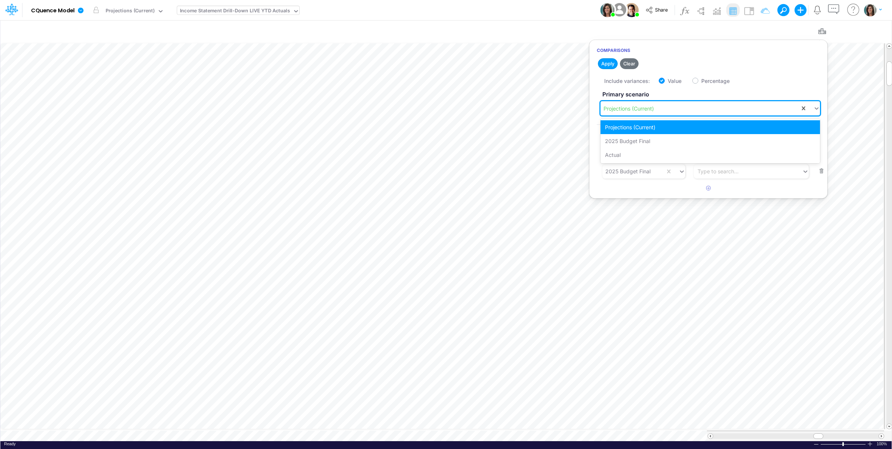
click at [646, 107] on div "Projections (Current)" at bounding box center [629, 109] width 50 height 8
click at [628, 152] on div "Actual" at bounding box center [711, 155] width 220 height 14
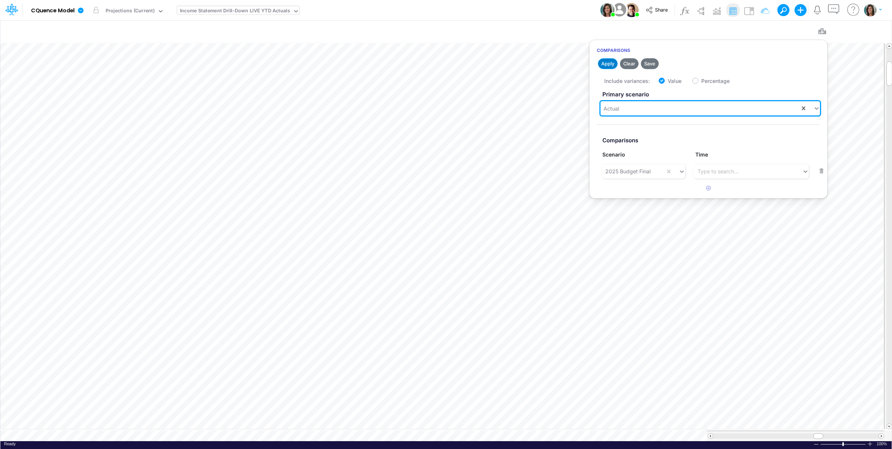
click at [609, 64] on button "Apply" at bounding box center [608, 63] width 20 height 11
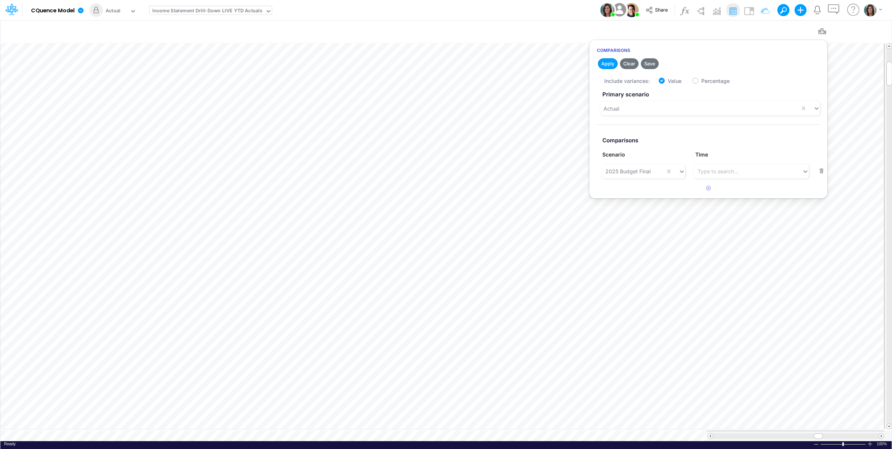
click at [569, 2] on div "Model CQuence Model Edit model settings Duplicate Import QuickBooks QuickBooks …" at bounding box center [446, 10] width 803 height 20
click at [880, 28] on icon "button" at bounding box center [877, 32] width 11 height 8
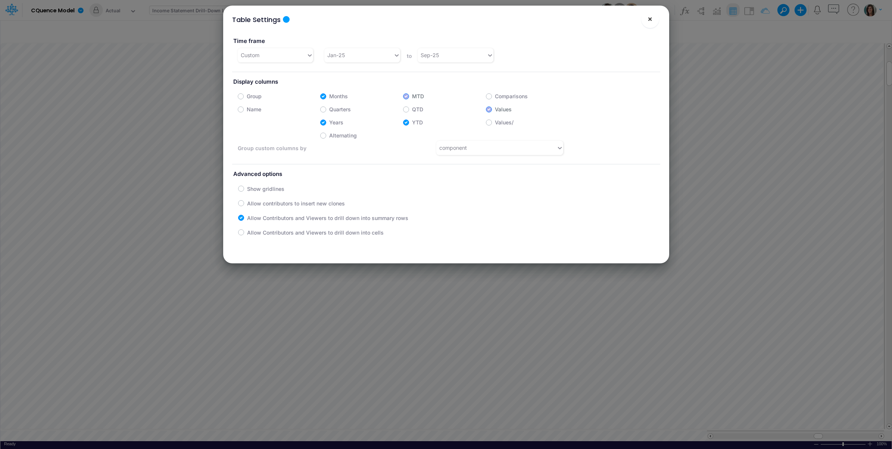
click at [647, 19] on button "×" at bounding box center [650, 19] width 18 height 18
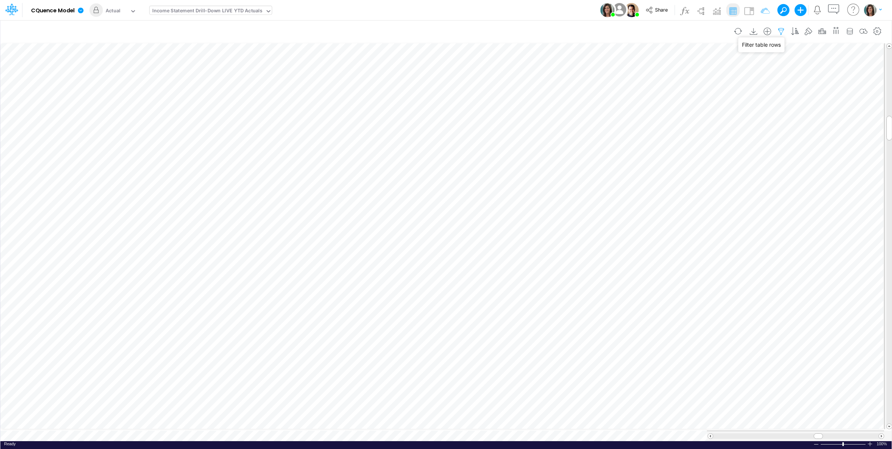
click at [780, 31] on icon "button" at bounding box center [781, 32] width 11 height 8
select select "notEqual"
select select "tableSearchOR"
select select "notEqual"
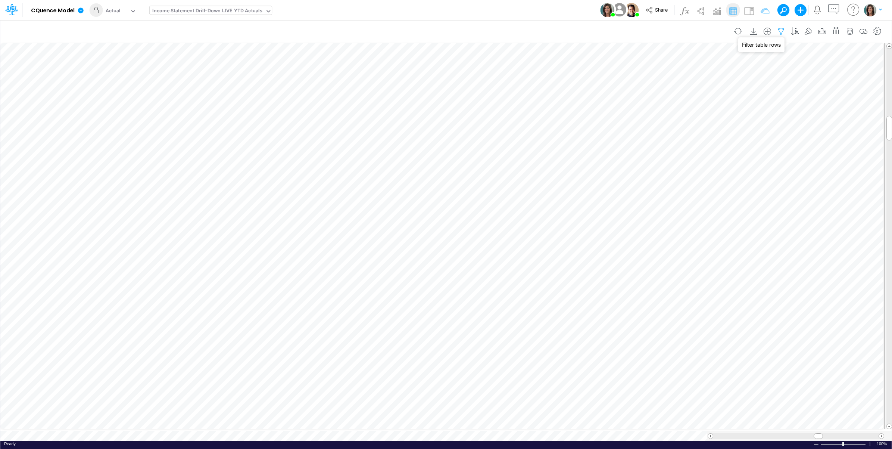
select select "notEqual"
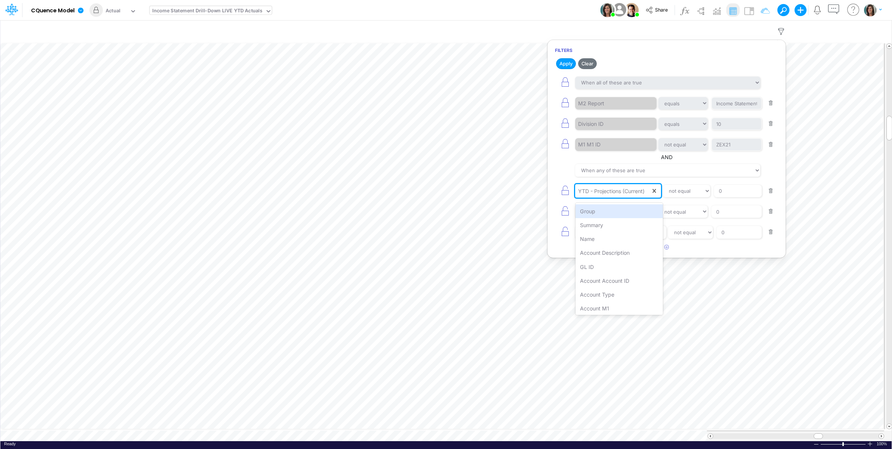
click at [617, 194] on div "YTD - Projections (Current)" at bounding box center [611, 191] width 66 height 8
click at [622, 265] on div "YTD - Actual" at bounding box center [619, 266] width 87 height 14
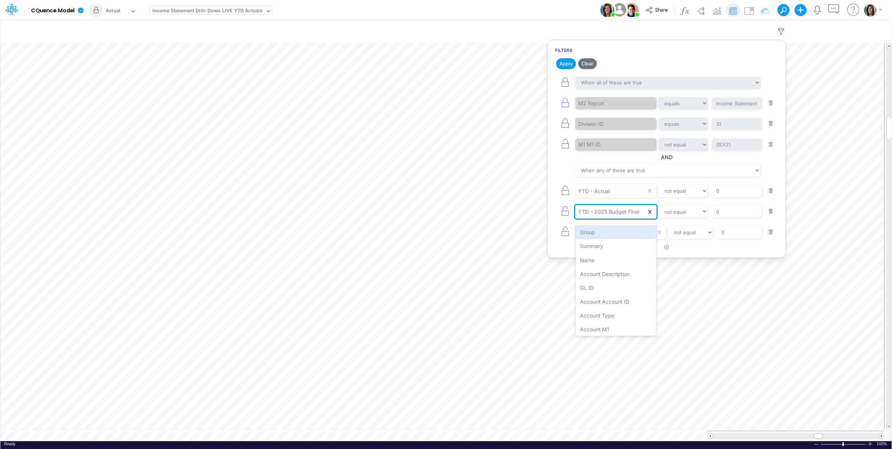
click at [626, 213] on div "YTD - 2025 Budget Final" at bounding box center [608, 212] width 61 height 8
click at [612, 299] on div "YTD - 2025 Budget Final" at bounding box center [616, 300] width 81 height 14
drag, startPoint x: 628, startPoint y: 238, endPoint x: 625, endPoint y: 234, distance: 5.1
click at [627, 236] on div "2025 - 2025 Budget Final" at bounding box center [614, 232] width 72 height 8
click at [625, 234] on div "2025 - 2025 Budget Final" at bounding box center [614, 232] width 72 height 8
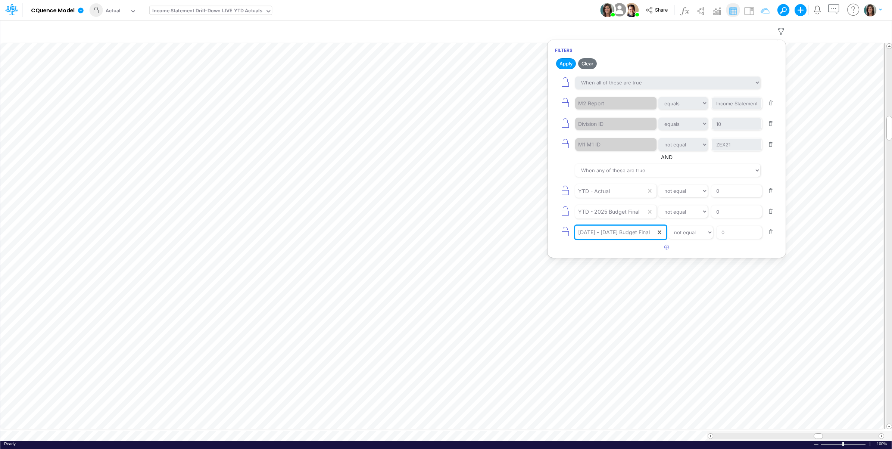
click at [619, 236] on div "2025 - 2025 Budget Final" at bounding box center [614, 232] width 72 height 8
click at [615, 289] on div "2025 - 2025 Budget Final" at bounding box center [617, 294] width 83 height 14
click at [565, 9] on div "Model CQuence Model Edit model settings Duplicate Import QuickBooks QuickBooks …" at bounding box center [446, 10] width 803 height 20
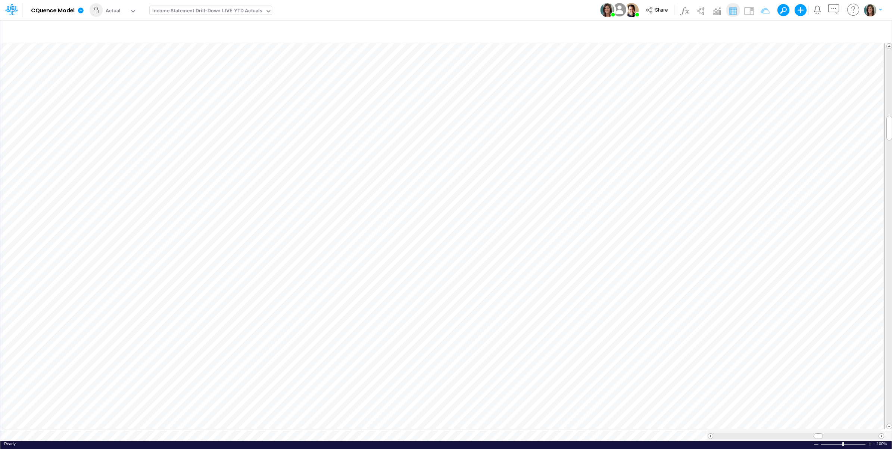
click at [184, 433] on div "Paste Cut Copy AutoFill Ready 100% Sum: null Max: null Min: null Numerical Coun…" at bounding box center [446, 241] width 892 height 399
type input "Consolidated All by Month"
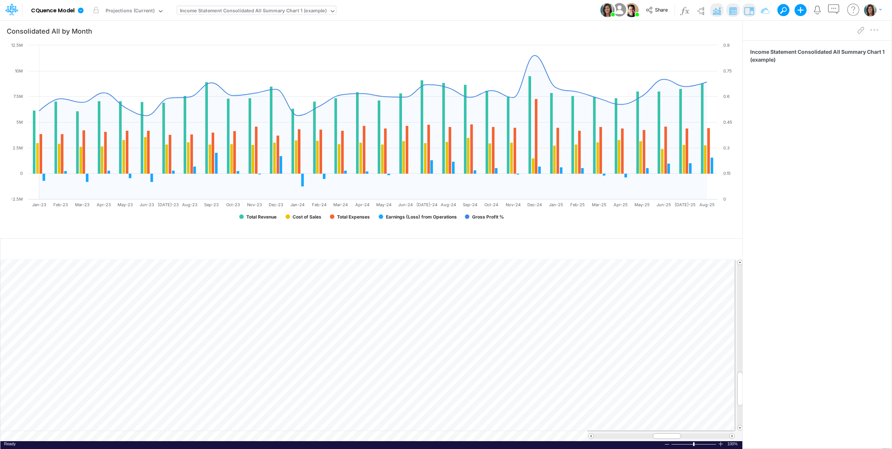
click at [268, 436] on div "Paste Cut Copy AutoFill Ready 100% Sum: null Max: null Min: null Numerical Coun…" at bounding box center [371, 350] width 742 height 182
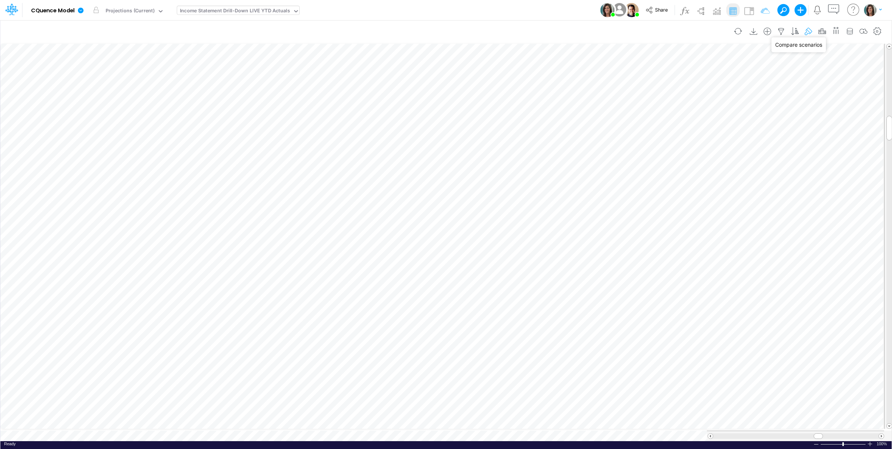
drag, startPoint x: 818, startPoint y: 33, endPoint x: 805, endPoint y: 37, distance: 14.3
click at [818, 34] on icon "button" at bounding box center [822, 32] width 11 height 8
click at [661, 103] on div "Actual" at bounding box center [700, 108] width 199 height 12
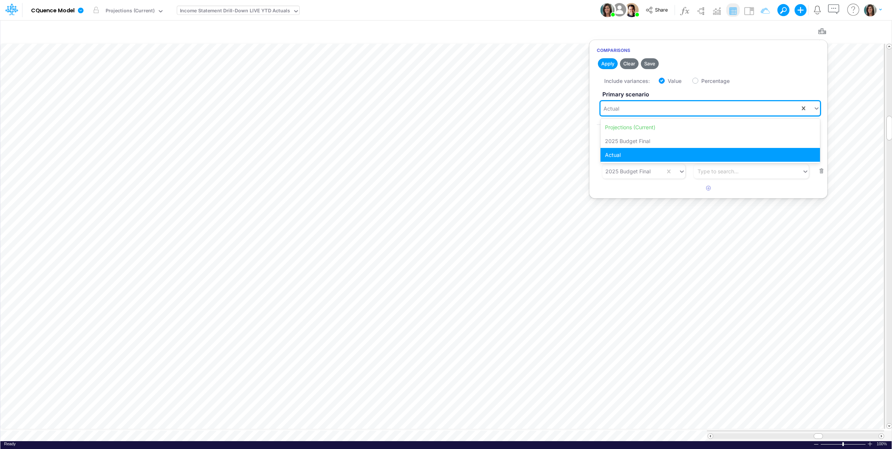
click at [653, 109] on div "Actual" at bounding box center [700, 108] width 199 height 12
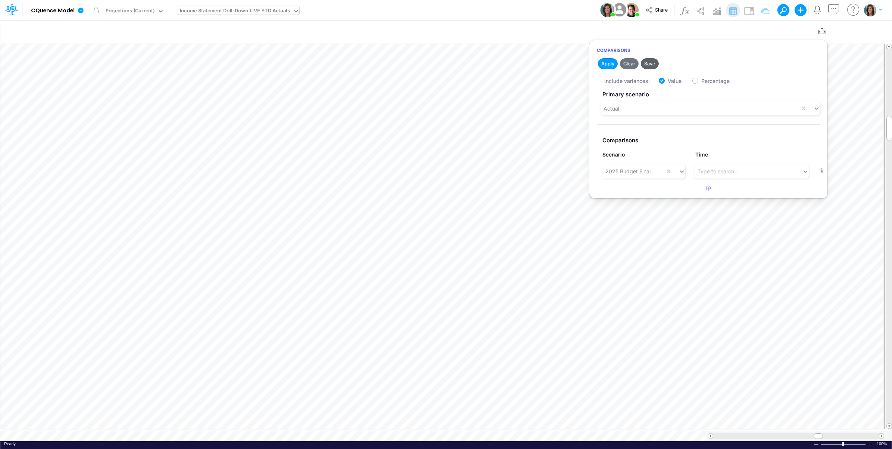
click at [652, 62] on button "Save" at bounding box center [650, 63] width 18 height 11
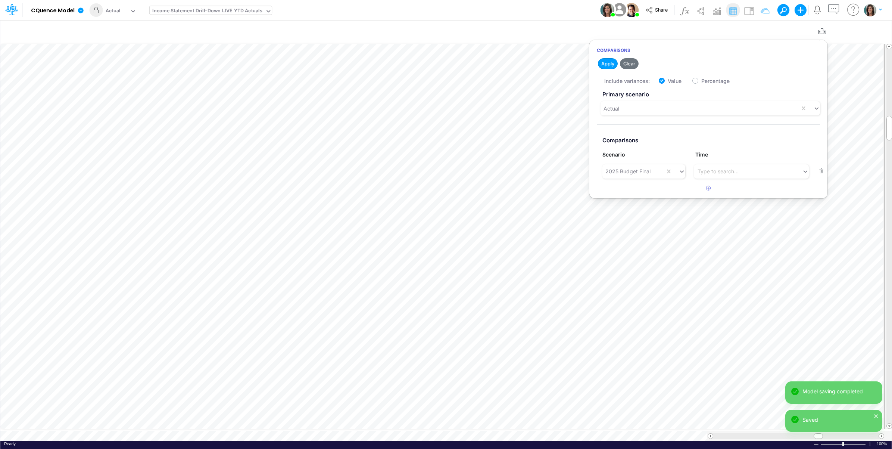
click at [540, 13] on div "Model CQuence Model Edit model settings Duplicate Import QuickBooks QuickBooks …" at bounding box center [446, 10] width 803 height 20
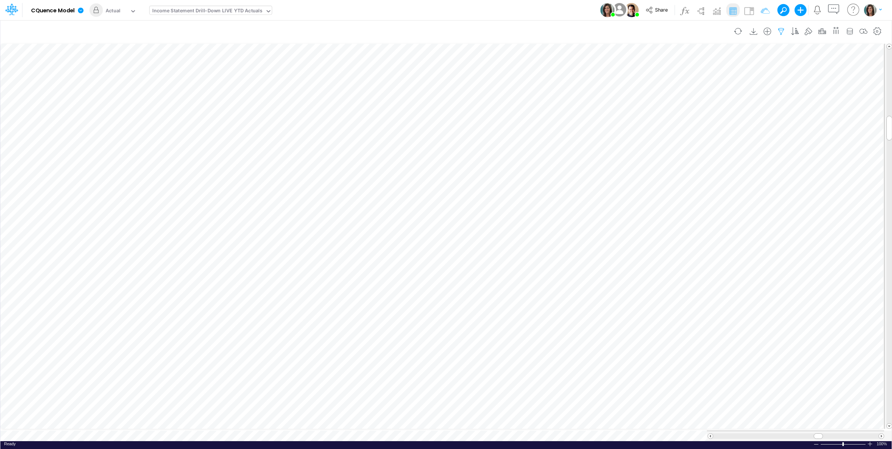
click at [780, 31] on icon "button" at bounding box center [781, 32] width 11 height 8
select select "notEqual"
select select "tableSearchOR"
select select "notEqual"
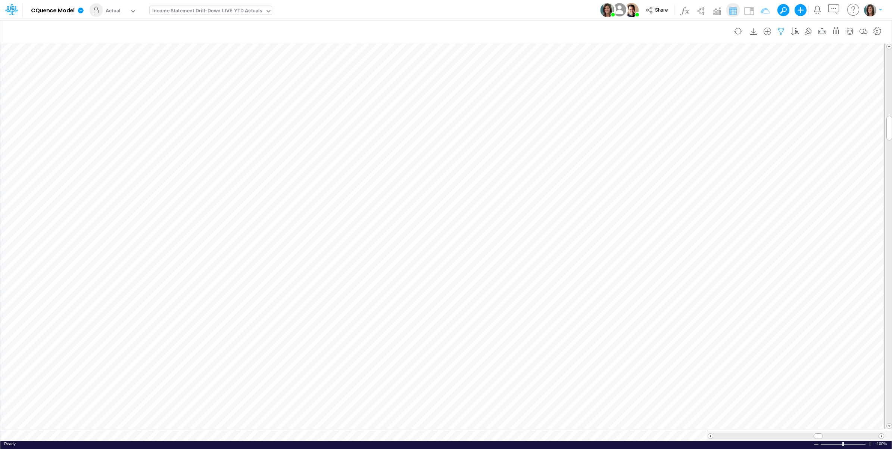
select select "notEqual"
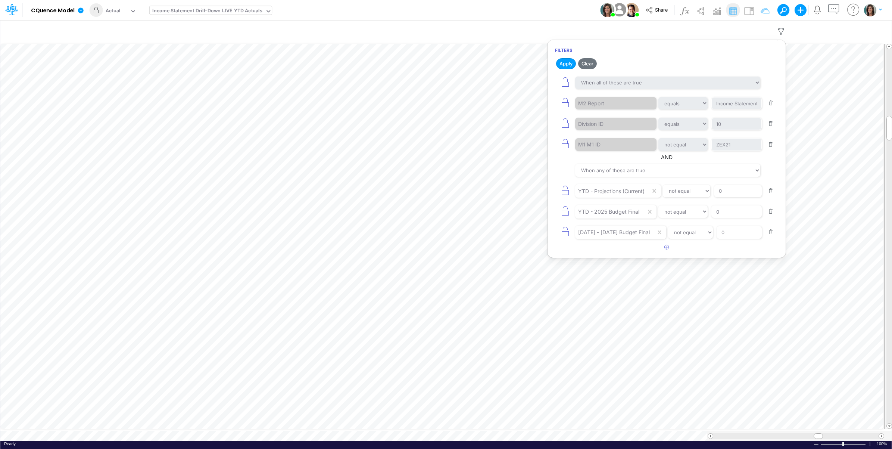
click at [415, 8] on div "Model CQuence Model Edit model settings Duplicate Import QuickBooks QuickBooks …" at bounding box center [446, 10] width 803 height 20
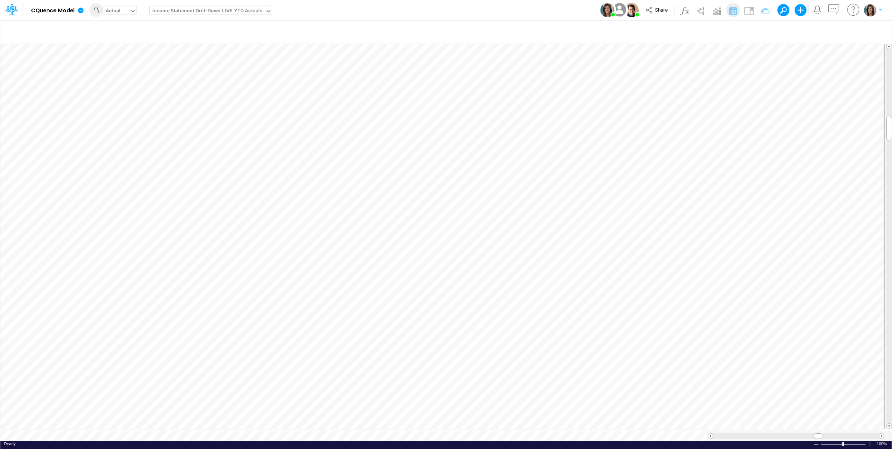
click at [126, 10] on div "Actual" at bounding box center [116, 11] width 27 height 11
click at [120, 26] on div "Projections (Current)" at bounding box center [131, 24] width 49 height 7
click at [121, 8] on div "Projections (Current)" at bounding box center [130, 11] width 49 height 9
click at [127, 51] on div "Live Actuals" at bounding box center [138, 50] width 22 height 6
click at [862, 32] on icon "button" at bounding box center [863, 32] width 11 height 8
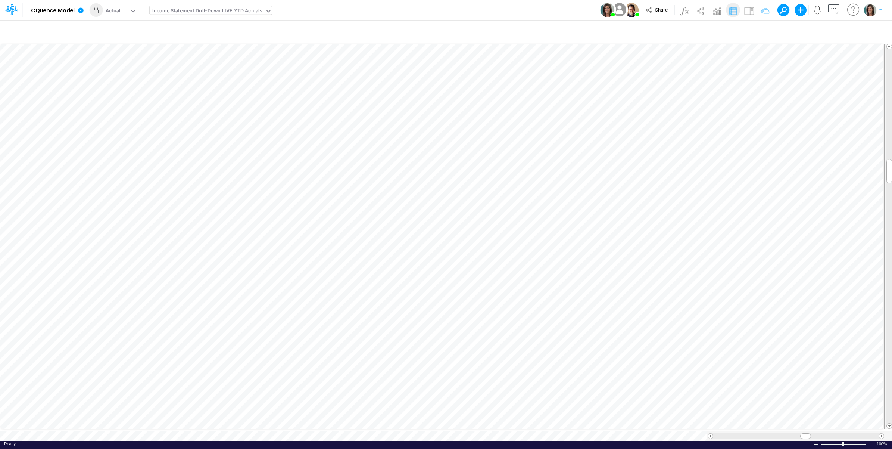
click at [409, 11] on div "Model CQuence Model Edit model settings Duplicate Import QuickBooks QuickBooks …" at bounding box center [446, 10] width 803 height 20
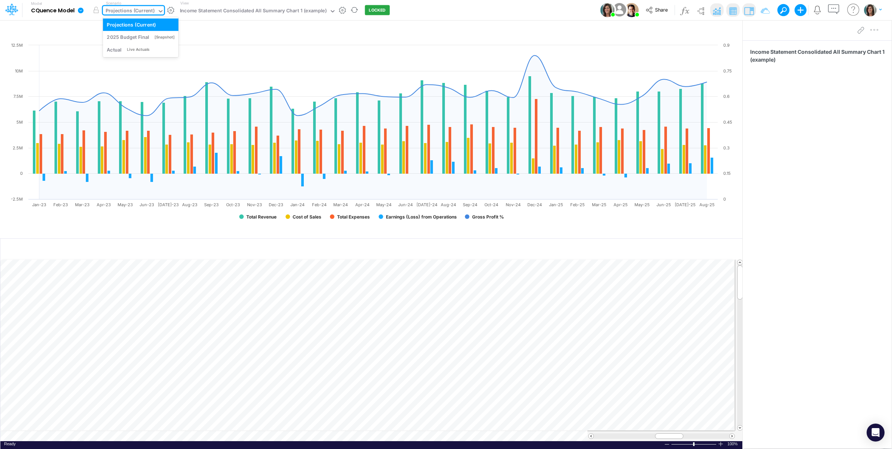
click at [137, 10] on div "Projections (Current)" at bounding box center [130, 11] width 49 height 9
click at [135, 46] on div "Actual Live Actuals" at bounding box center [141, 49] width 68 height 7
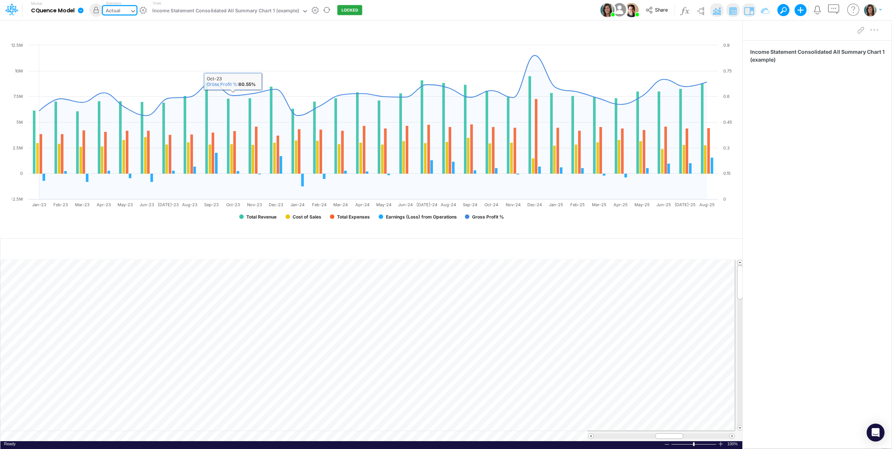
click at [371, 9] on div "Model CQuence Model Edit model settings Duplicate Import QuickBooks QuickBooks …" at bounding box center [446, 10] width 803 height 20
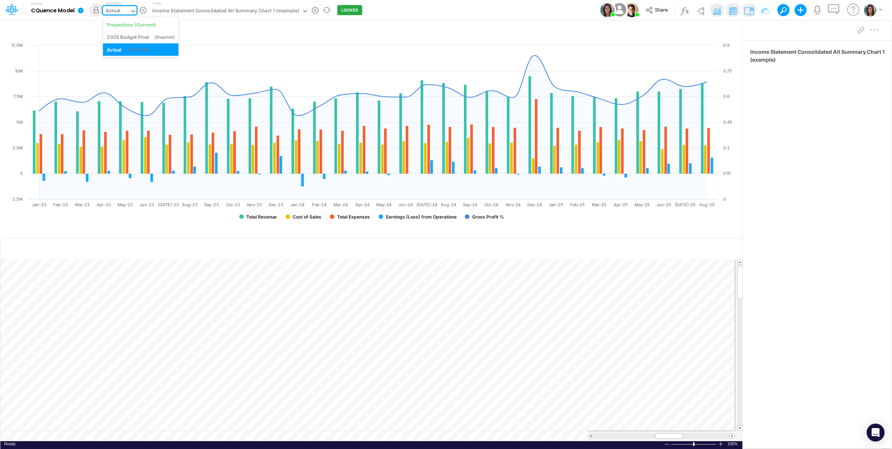
click at [123, 10] on div "Actual" at bounding box center [116, 11] width 27 height 11
click at [123, 22] on div "Projections (Current)" at bounding box center [131, 24] width 49 height 7
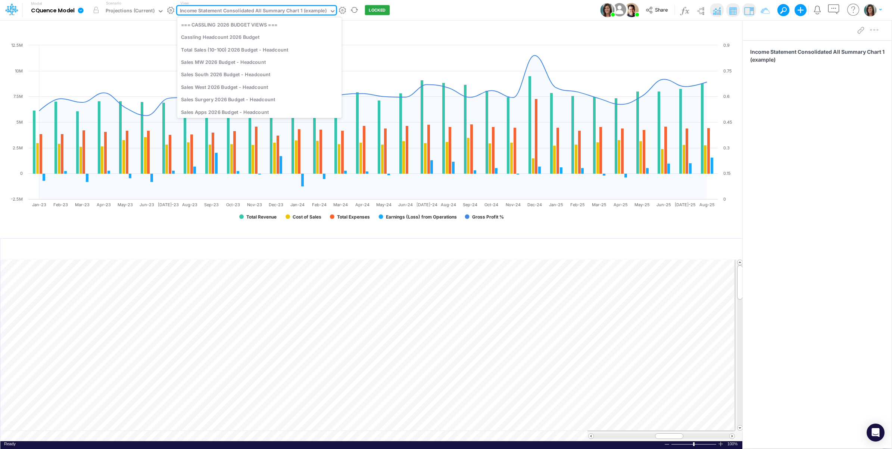
click at [215, 11] on div "Income Statement Consolidated All Summary Chart 1 (example)" at bounding box center [253, 11] width 147 height 9
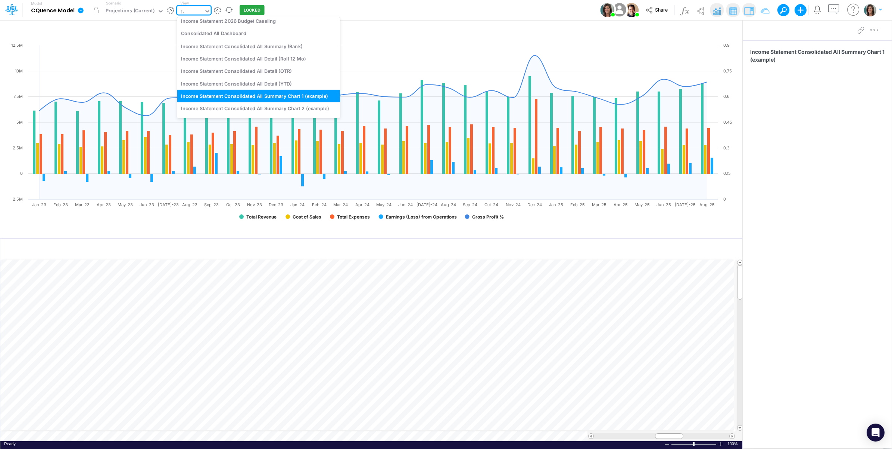
type input "live"
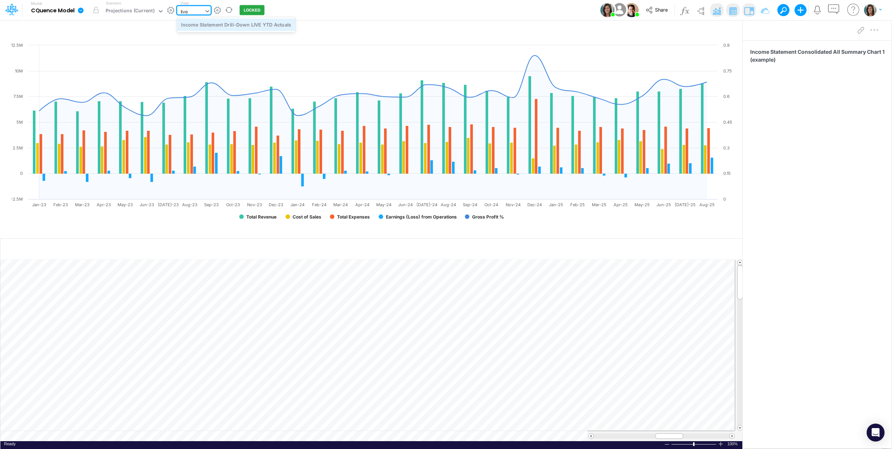
click at [237, 21] on div "Income Statement Drill-Down LIVE YTD Actuals" at bounding box center [236, 24] width 118 height 12
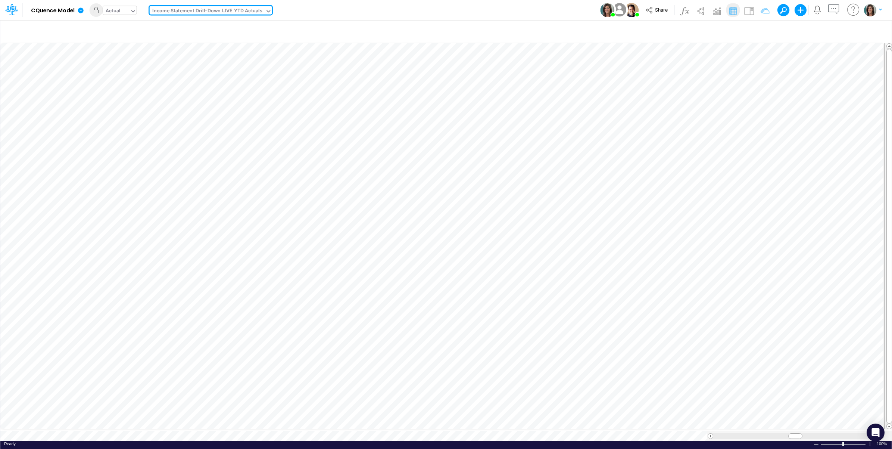
click at [124, 11] on div "Actual" at bounding box center [116, 11] width 27 height 11
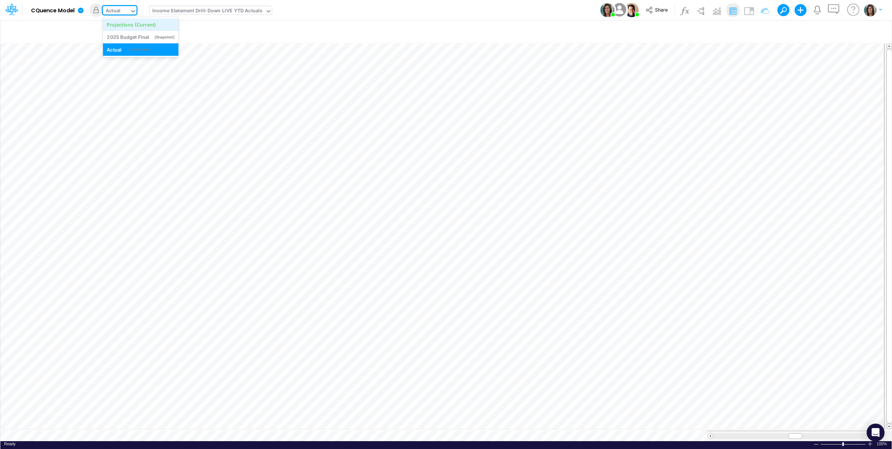
click at [140, 23] on div "Projections (Current)" at bounding box center [131, 24] width 49 height 7
click at [143, 12] on div "Projections (Current)" at bounding box center [130, 11] width 49 height 9
drag, startPoint x: 139, startPoint y: 51, endPoint x: 397, endPoint y: 1, distance: 263.1
click at [139, 50] on div "Live Actuals" at bounding box center [138, 50] width 22 height 6
click at [383, 6] on div "Model CQuence Model Edit model settings Duplicate Import QuickBooks QuickBooks …" at bounding box center [446, 10] width 803 height 20
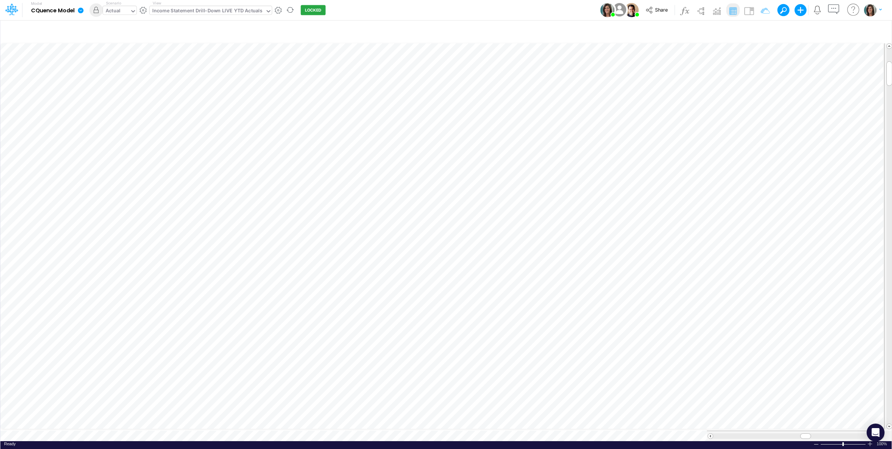
click at [133, 9] on icon at bounding box center [133, 11] width 7 height 7
click at [475, 2] on div "Model CQuence Model Edit model settings Duplicate Import QuickBooks QuickBooks …" at bounding box center [446, 10] width 803 height 20
click at [120, 9] on div "Actual" at bounding box center [113, 11] width 15 height 9
click at [418, 8] on div "Model CQuence Model Edit model settings Duplicate Import QuickBooks QuickBooks …" at bounding box center [446, 10] width 803 height 20
click at [821, 31] on icon "button" at bounding box center [822, 32] width 11 height 8
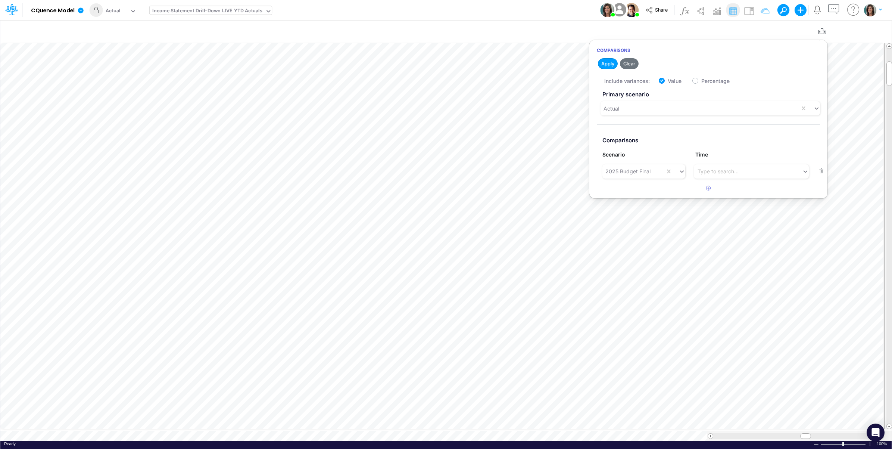
drag, startPoint x: 534, startPoint y: 16, endPoint x: 163, endPoint y: 12, distance: 371.1
click at [534, 16] on div "Model CQuence Model Edit model settings Duplicate Import QuickBooks QuickBooks …" at bounding box center [446, 10] width 803 height 20
click at [126, 7] on div "Actual" at bounding box center [116, 11] width 27 height 11
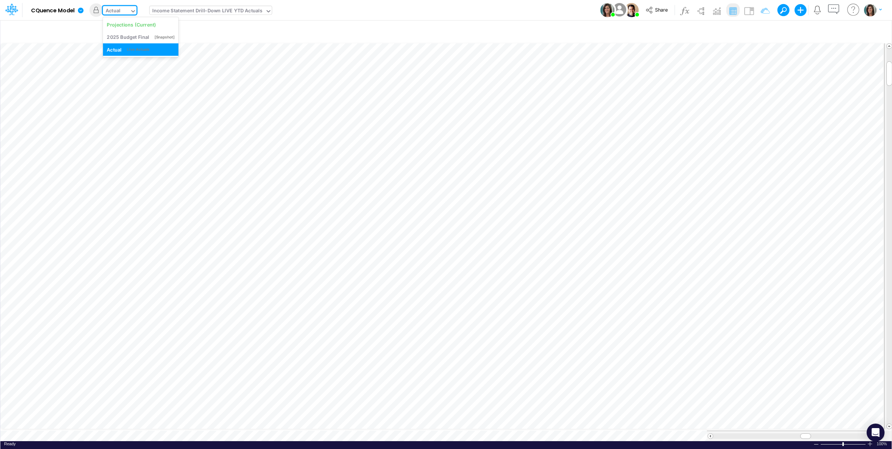
click at [438, 12] on div "Model CQuence Model Edit model settings Duplicate Import QuickBooks QuickBooks …" at bounding box center [446, 10] width 803 height 20
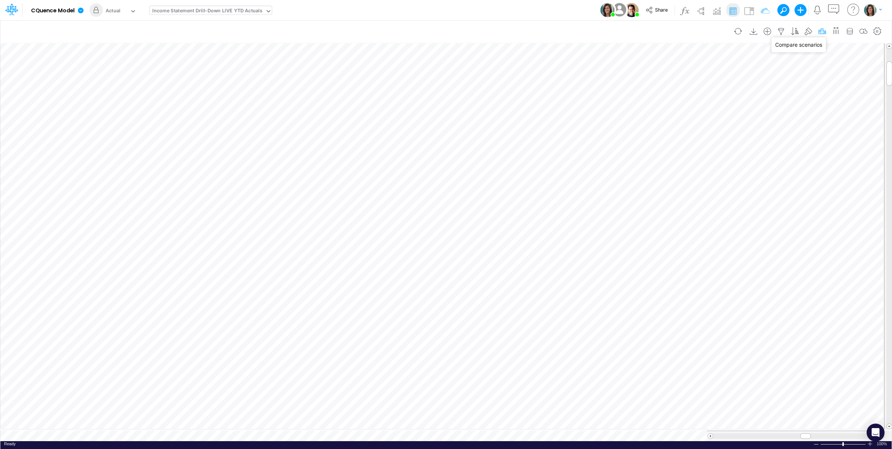
click at [822, 29] on icon "button" at bounding box center [822, 32] width 11 height 8
click at [622, 105] on div "Actual" at bounding box center [700, 108] width 199 height 12
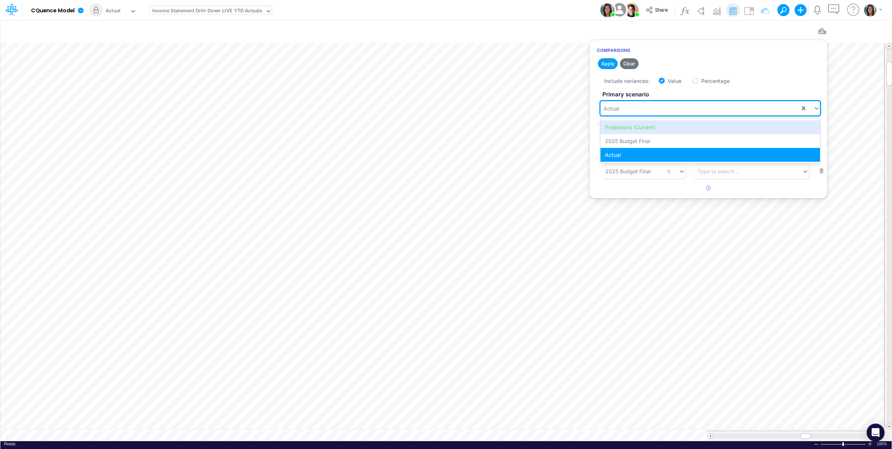
click at [551, 10] on div "Model CQuence Model Edit model settings Duplicate Import QuickBooks QuickBooks …" at bounding box center [446, 10] width 803 height 20
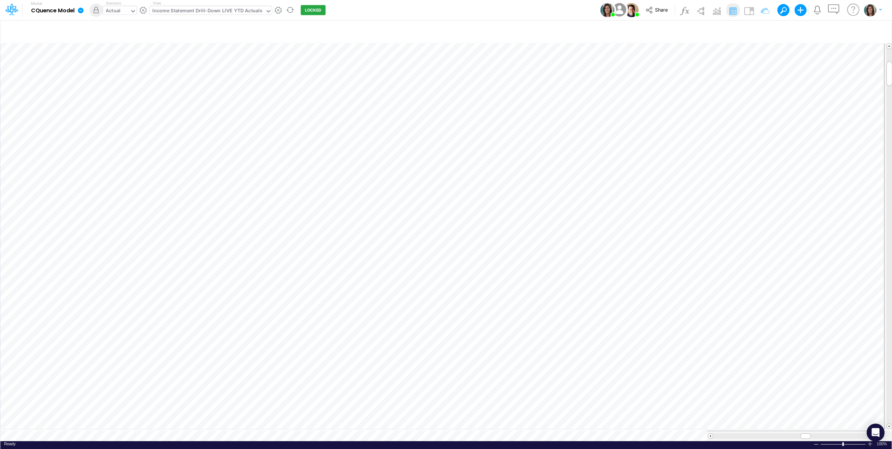
click at [113, 12] on div "Actual" at bounding box center [113, 11] width 15 height 9
drag, startPoint x: 381, startPoint y: 12, endPoint x: 196, endPoint y: 18, distance: 184.9
click at [379, 12] on div "Model CQuence Model Edit model settings Duplicate Import QuickBooks QuickBooks …" at bounding box center [446, 10] width 803 height 20
click at [116, 15] on div "Actual" at bounding box center [113, 11] width 15 height 9
drag, startPoint x: 473, startPoint y: 12, endPoint x: 484, endPoint y: 12, distance: 10.8
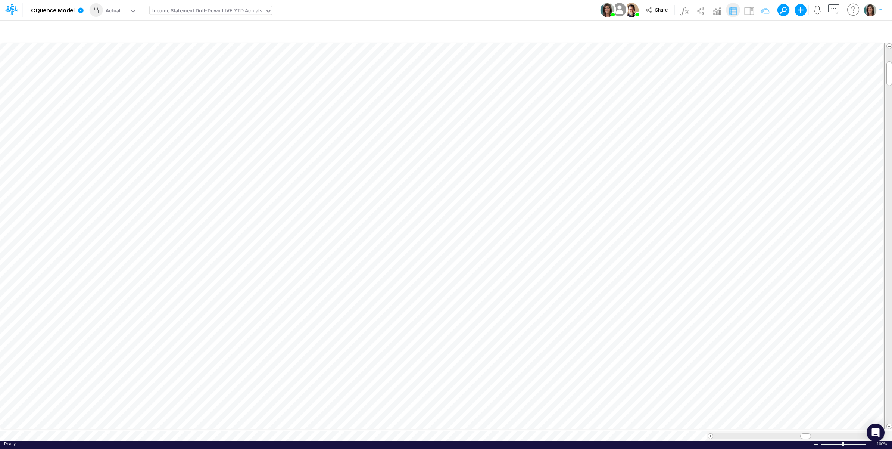
click at [475, 12] on div "Model CQuence Model Edit model settings Duplicate Import QuickBooks QuickBooks …" at bounding box center [446, 10] width 803 height 20
click at [821, 32] on icon "button" at bounding box center [822, 32] width 11 height 8
click at [620, 112] on div "Actual" at bounding box center [700, 108] width 199 height 12
click at [538, 4] on div "Model CQuence Model Edit model settings Duplicate Import QuickBooks QuickBooks …" at bounding box center [446, 10] width 803 height 20
click at [128, 7] on div "Actual" at bounding box center [116, 11] width 27 height 11
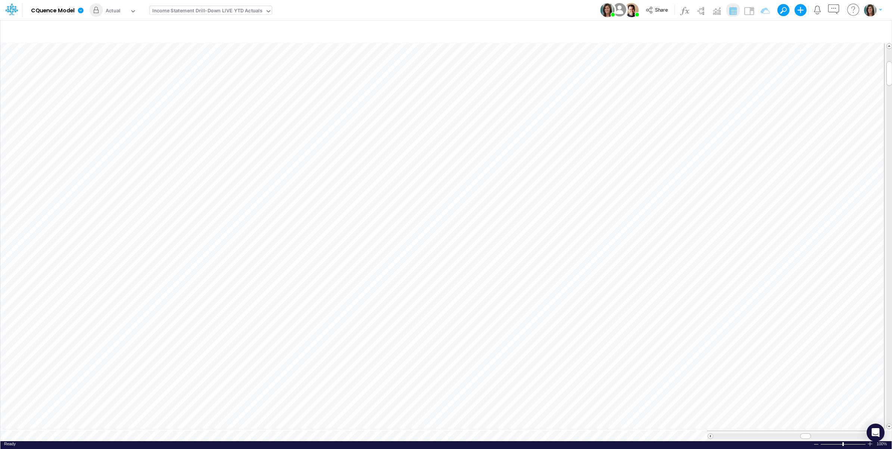
click at [517, 12] on div "Model CQuence Model Edit model settings Duplicate Import QuickBooks QuickBooks …" at bounding box center [446, 10] width 803 height 20
click at [818, 34] on icon "button" at bounding box center [822, 32] width 11 height 8
click at [128, 7] on div "Actual" at bounding box center [116, 11] width 27 height 11
click at [519, 14] on div "Model CQuence Model Edit model settings Duplicate Import QuickBooks QuickBooks …" at bounding box center [446, 10] width 803 height 20
click at [825, 31] on icon "button" at bounding box center [822, 32] width 11 height 8
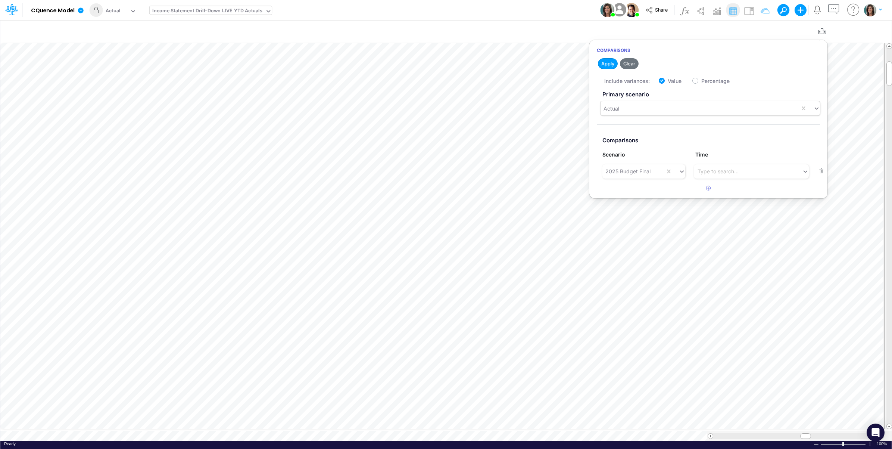
click at [635, 106] on div "Actual" at bounding box center [700, 108] width 199 height 12
drag, startPoint x: 522, startPoint y: 10, endPoint x: 141, endPoint y: 0, distance: 380.9
click at [520, 10] on div "Model CQuence Model Edit model settings Duplicate Import QuickBooks QuickBooks …" at bounding box center [446, 10] width 803 height 20
click at [122, 10] on div "Actual" at bounding box center [116, 11] width 27 height 11
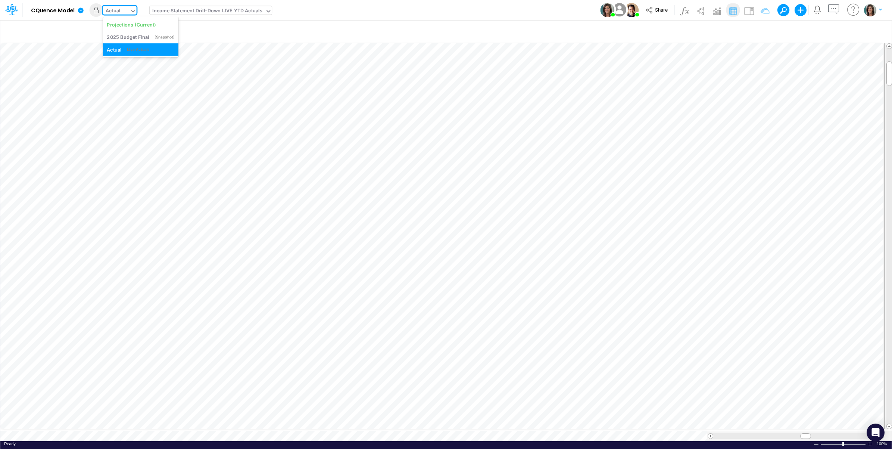
click at [490, 12] on div "Model CQuence Model Edit model settings Duplicate Import QuickBooks QuickBooks …" at bounding box center [446, 10] width 803 height 20
click at [817, 32] on icon "button" at bounding box center [822, 32] width 11 height 8
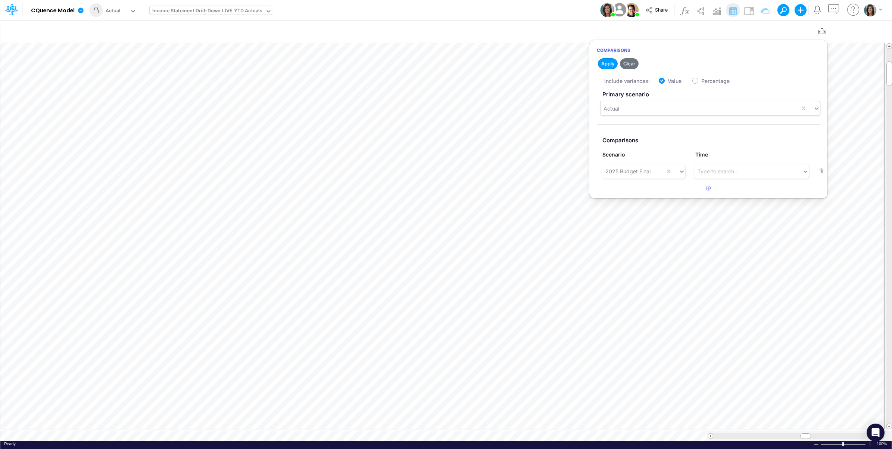
click at [634, 108] on div "Actual" at bounding box center [700, 108] width 199 height 12
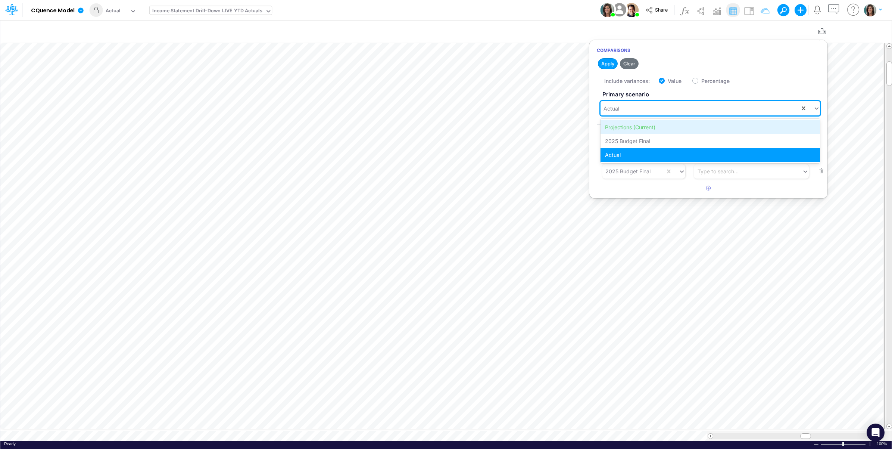
click at [629, 126] on div "Projections (Current)" at bounding box center [711, 127] width 220 height 14
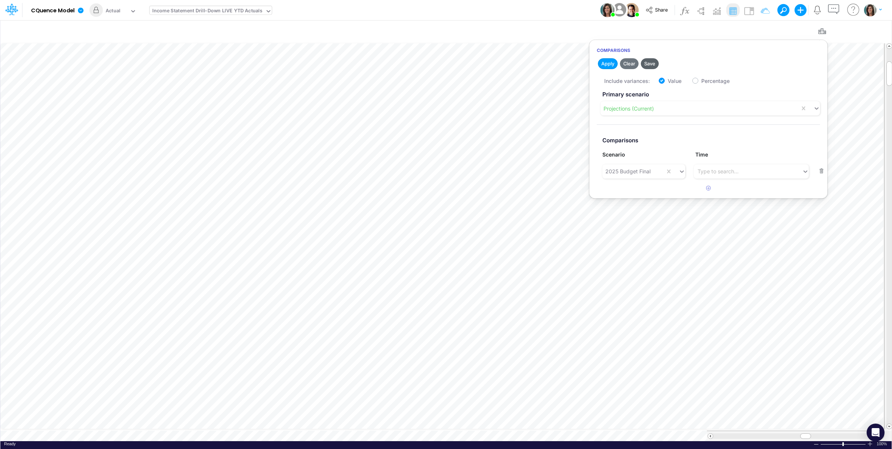
click at [652, 62] on button "Save" at bounding box center [650, 63] width 18 height 11
click at [512, 7] on div "Model CQuence Model Edit model settings Duplicate Import QuickBooks QuickBooks …" at bounding box center [446, 10] width 803 height 20
click at [79, 10] on icon at bounding box center [81, 10] width 6 height 6
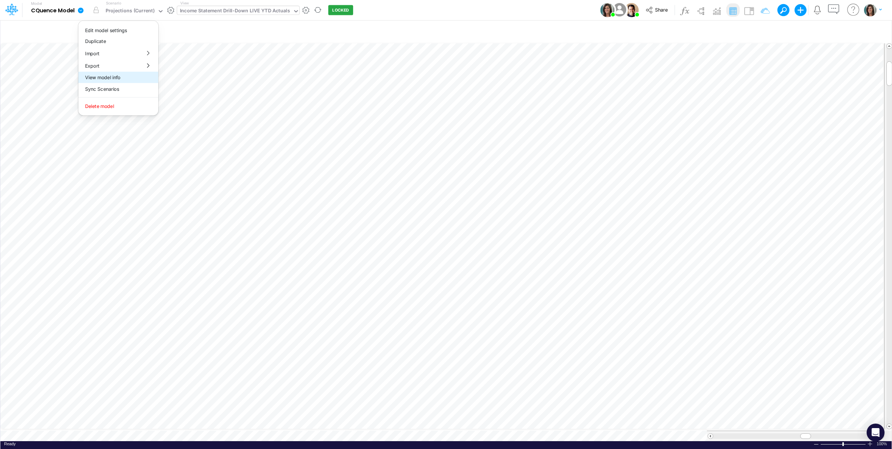
click at [106, 75] on button "View model info" at bounding box center [118, 78] width 80 height 12
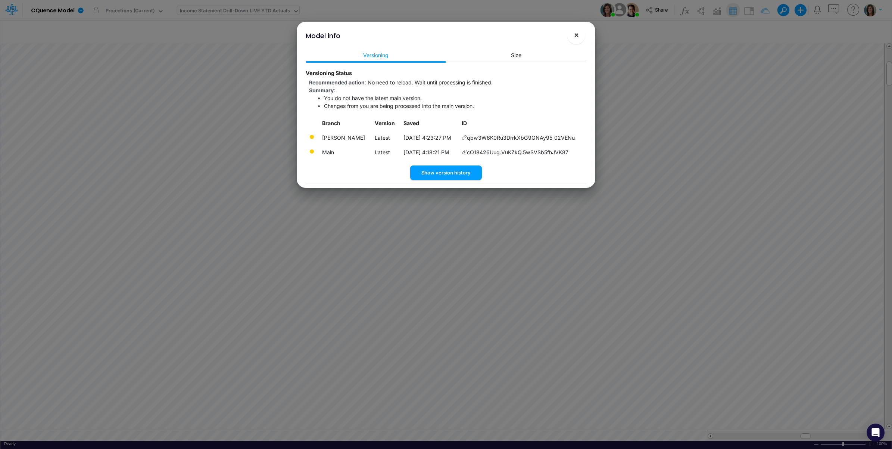
click at [575, 38] on span "×" at bounding box center [576, 34] width 5 height 9
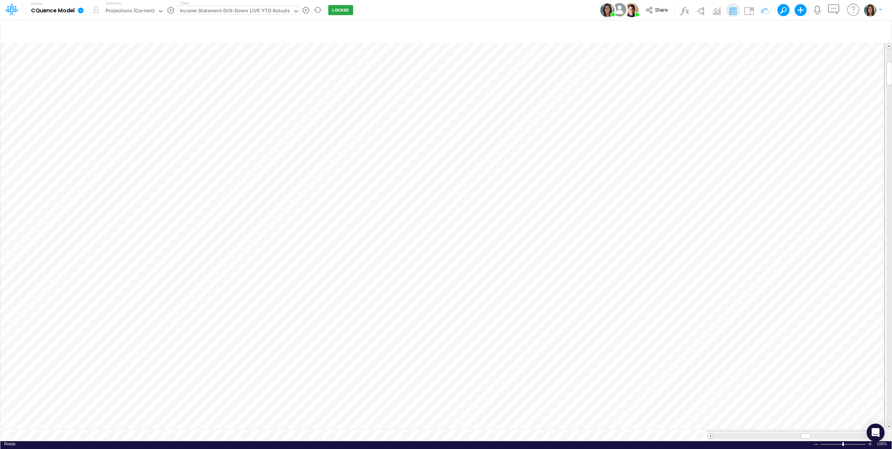
click at [81, 10] on icon at bounding box center [81, 10] width 6 height 6
click at [97, 78] on button "View model info" at bounding box center [118, 78] width 80 height 12
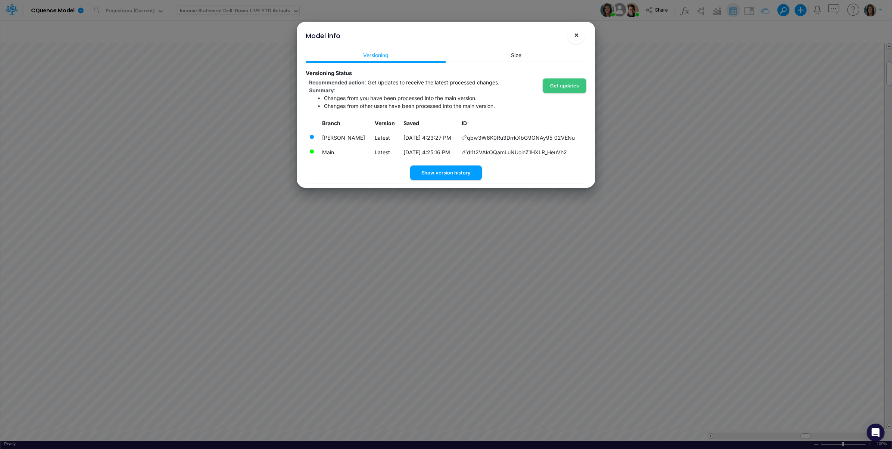
click at [573, 29] on button "×" at bounding box center [576, 35] width 18 height 18
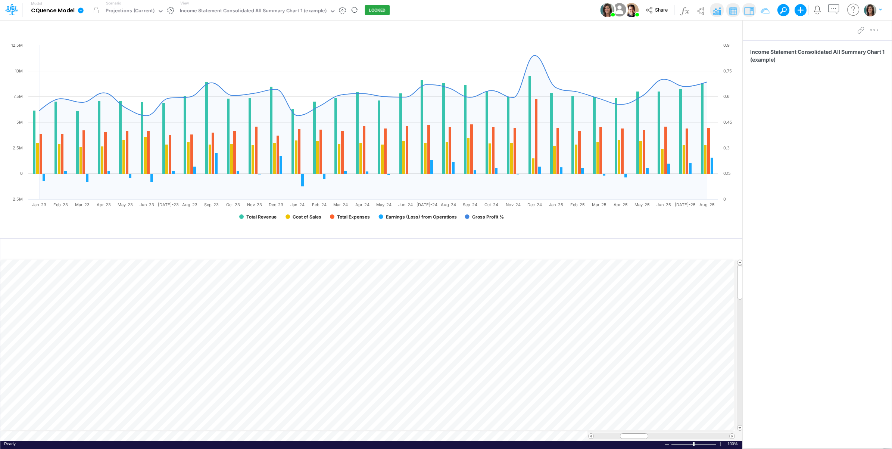
click at [79, 10] on icon at bounding box center [81, 10] width 6 height 6
click at [109, 75] on button "View model info" at bounding box center [118, 78] width 80 height 12
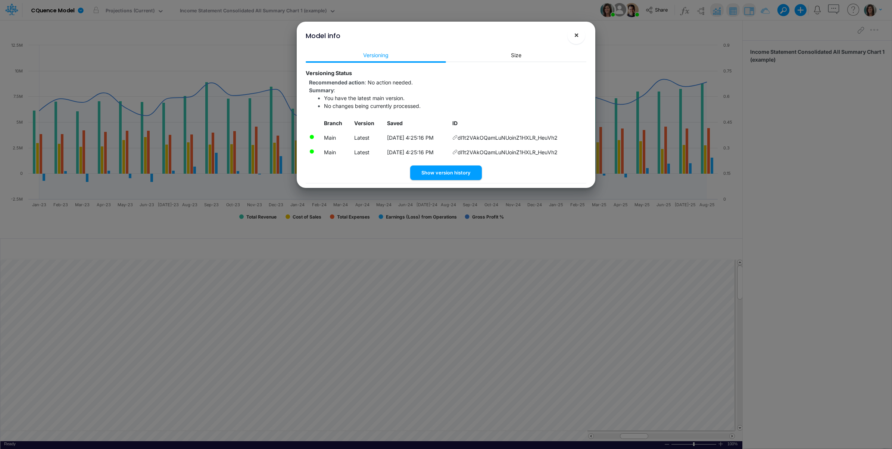
click at [574, 37] on span "×" at bounding box center [576, 34] width 5 height 9
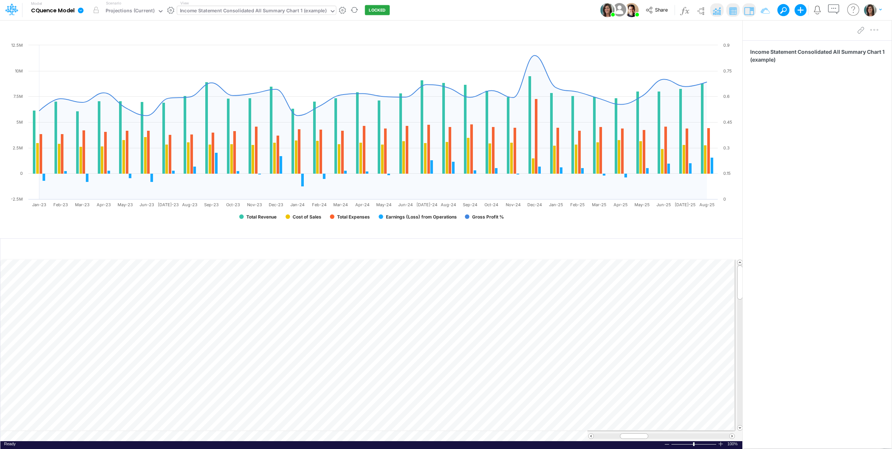
click at [293, 10] on div "Income Statement Consolidated All Summary Chart 1 (example)" at bounding box center [253, 11] width 147 height 9
type input "cbc"
click at [275, 22] on div "Income Statement Drill-Down Projections All (CBC)" at bounding box center [240, 24] width 126 height 12
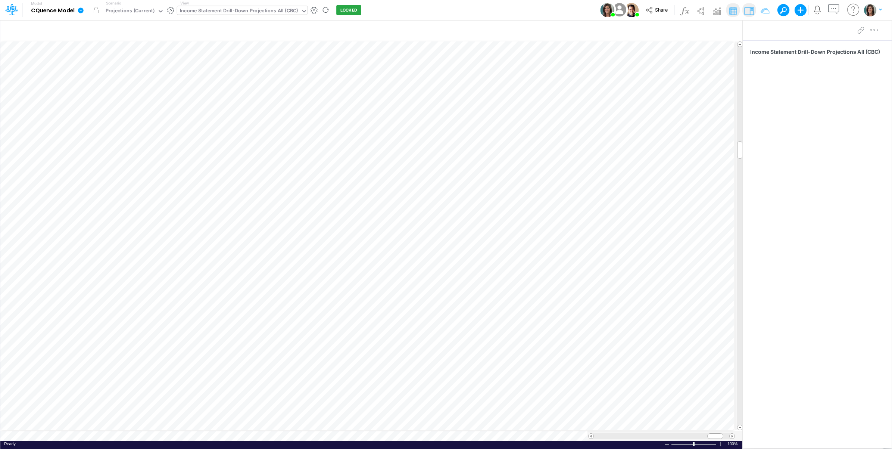
click at [197, 11] on div "Income Statement Drill-Down Projections All (CBC)" at bounding box center [239, 11] width 118 height 9
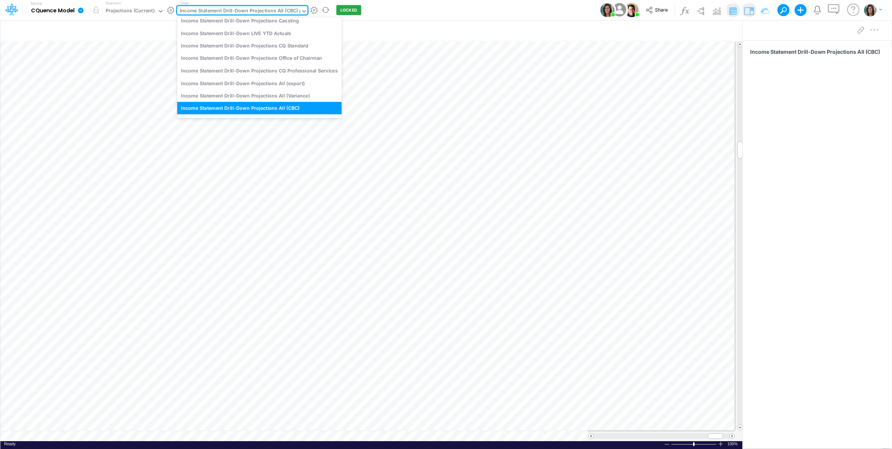
scroll to position [171, 0]
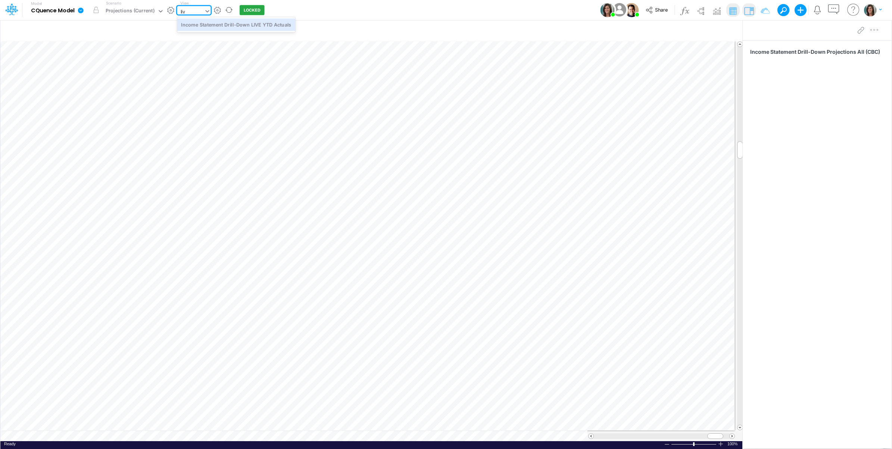
type input "live"
click at [205, 26] on div "Income Statement Drill-Down LIVE YTD Actuals" at bounding box center [236, 24] width 118 height 12
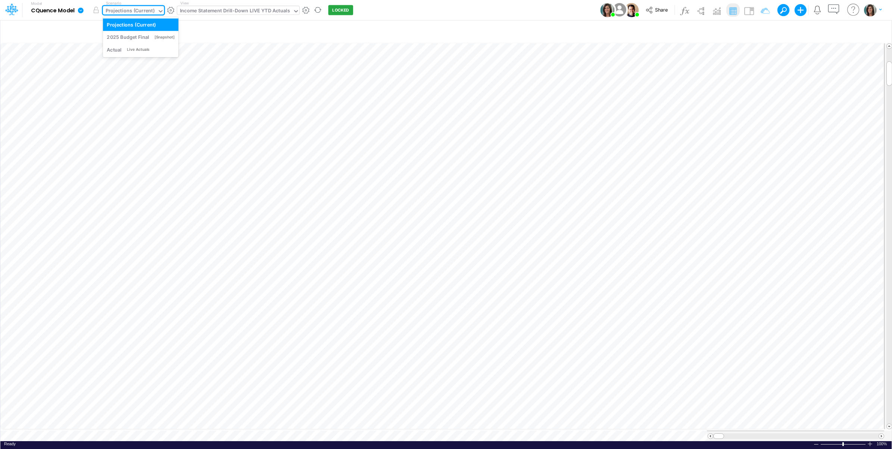
click at [157, 12] on icon at bounding box center [160, 11] width 7 height 7
click at [142, 10] on div "Projections (Current)" at bounding box center [130, 11] width 49 height 9
click at [134, 12] on div "Projections (Current)" at bounding box center [130, 11] width 49 height 9
click at [135, 47] on div "Live Actuals" at bounding box center [138, 50] width 22 height 6
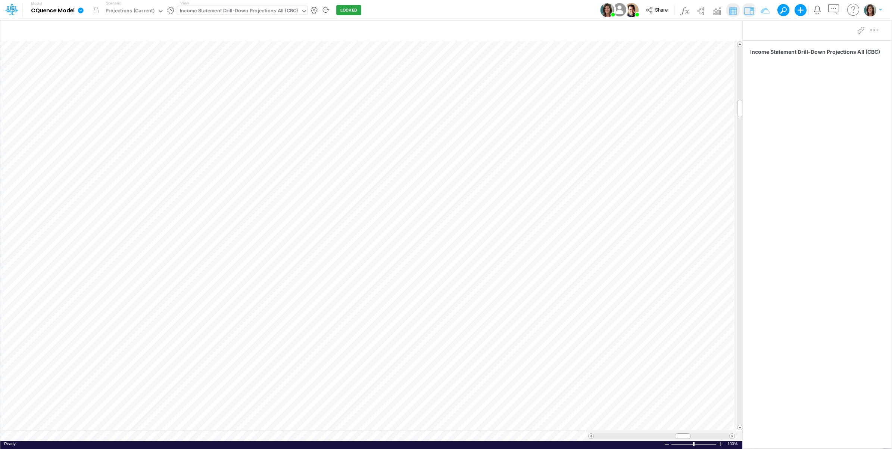
click at [376, 436] on div "Paste Cut Copy AutoFill Ready 100% Sum: null Max: null Min: null Numerical Coun…" at bounding box center [371, 241] width 742 height 400
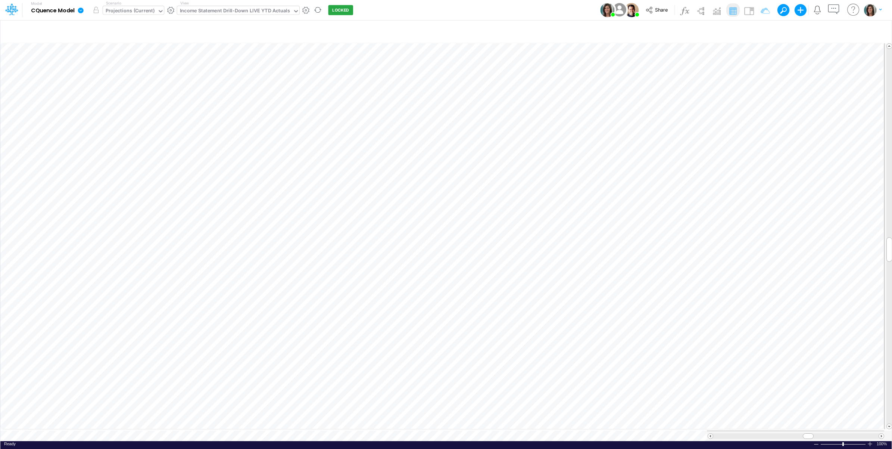
click at [131, 12] on div "Projections (Current)" at bounding box center [130, 11] width 49 height 9
click at [136, 49] on div "Live Actuals" at bounding box center [138, 50] width 22 height 6
click at [81, 10] on icon at bounding box center [81, 10] width 6 height 6
click at [104, 81] on button "View model info" at bounding box center [118, 78] width 80 height 12
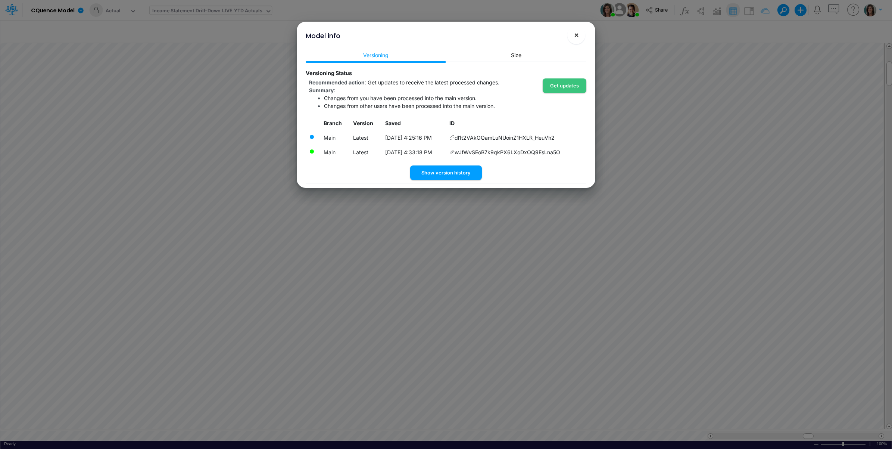
click at [576, 33] on span "×" at bounding box center [576, 34] width 5 height 9
